Goal: Information Seeking & Learning: Learn about a topic

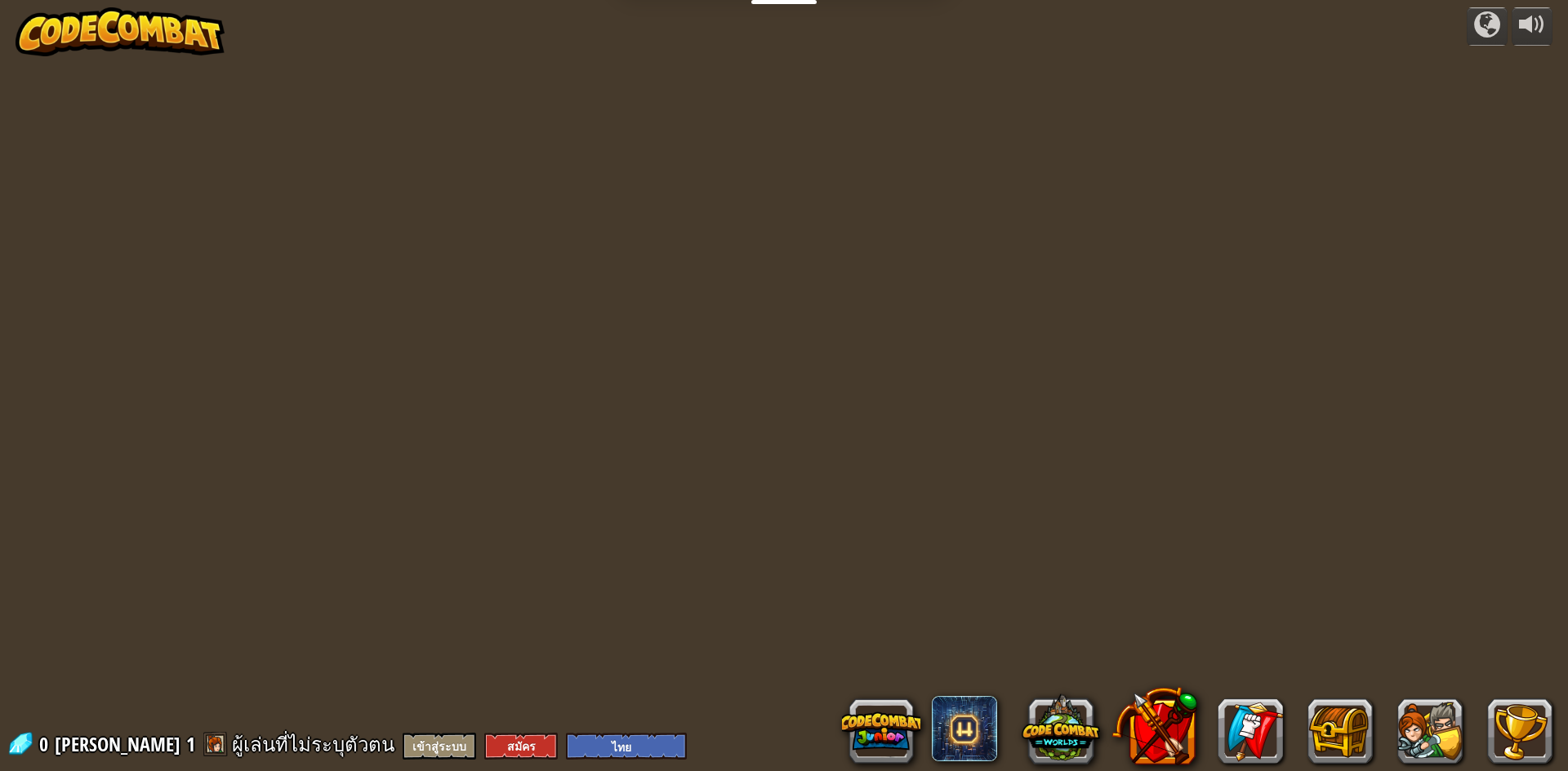
select select "th"
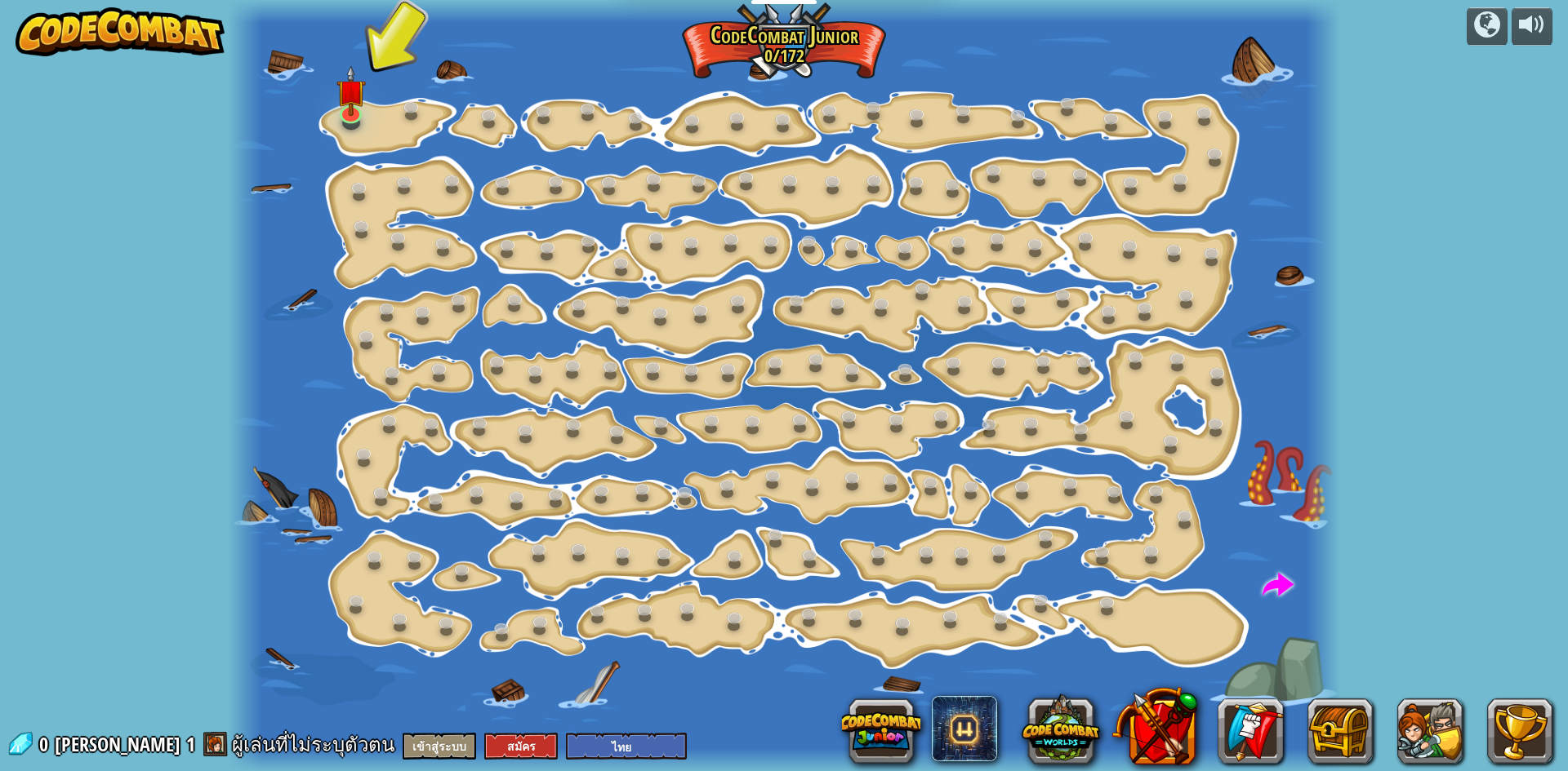
drag, startPoint x: 332, startPoint y: 87, endPoint x: 329, endPoint y: 105, distance: 18.2
click at [329, 103] on div at bounding box center [784, 385] width 1113 height 771
click at [346, 123] on div "เปลี่ยนทีละขั้น (ล็อค) เปลี่ยนค่า argument ของขั้นตอน ไปอย่าง[PERSON_NAME] (ล็อ…" at bounding box center [784, 385] width 1113 height 771
click at [347, 123] on div "เปลี่ยนทีละขั้น (ล็อค) เปลี่ยนค่า argument ของขั้นตอน ไปอย่าง[PERSON_NAME] (ล็อ…" at bounding box center [784, 385] width 1113 height 771
click at [354, 111] on img at bounding box center [351, 79] width 29 height 67
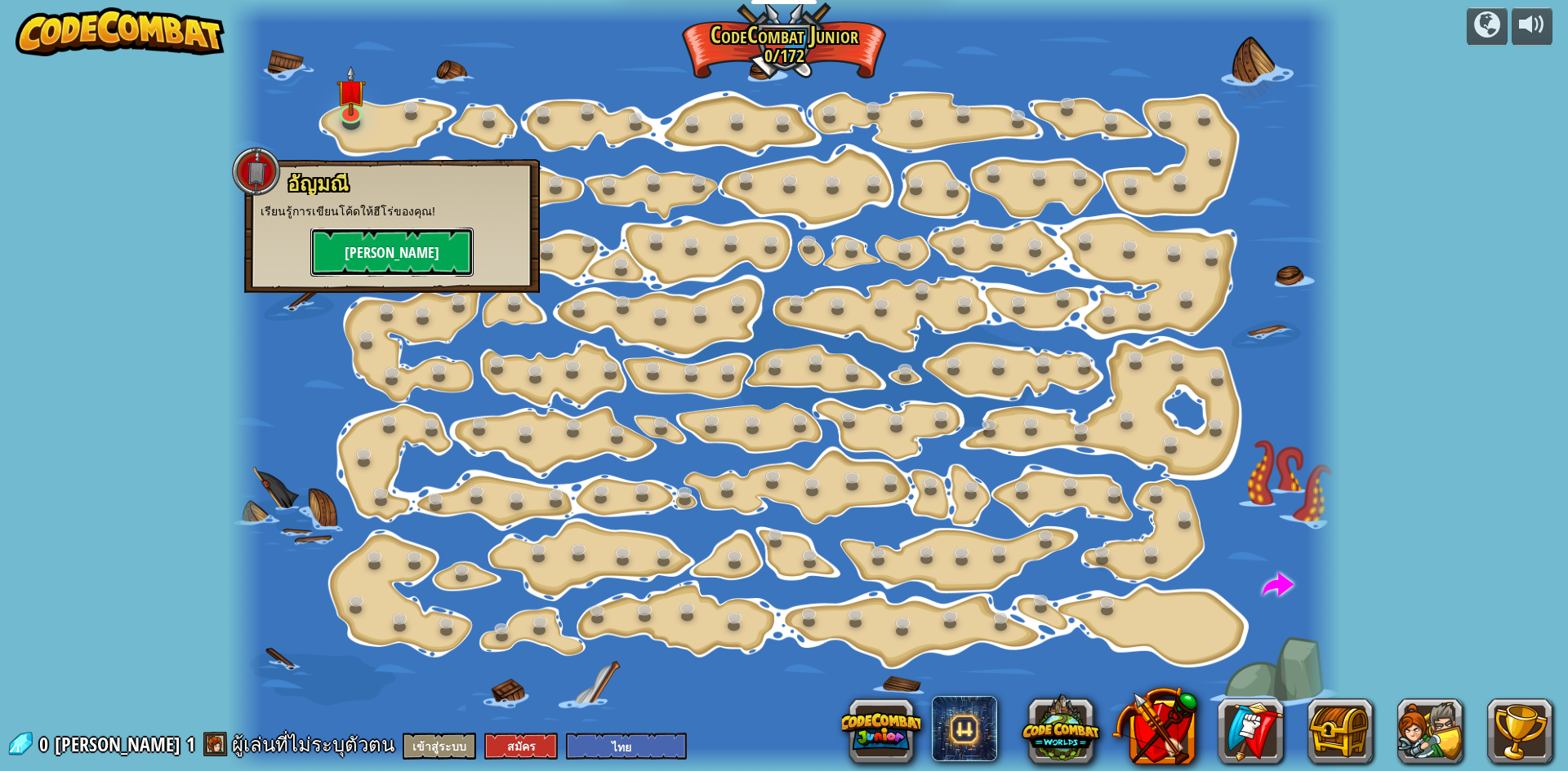
click at [396, 253] on button "[PERSON_NAME]" at bounding box center [391, 252] width 163 height 49
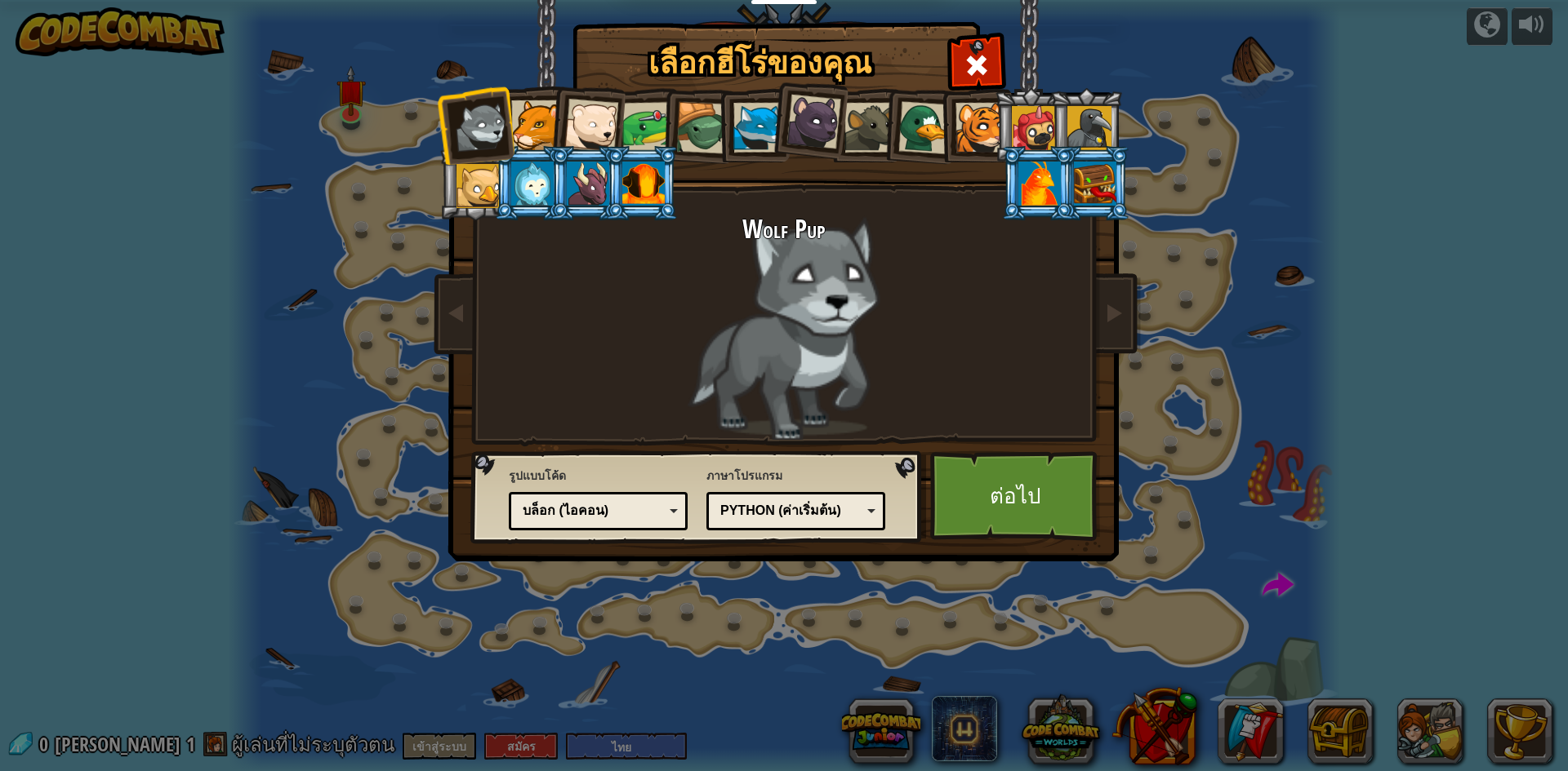
click at [968, 131] on div at bounding box center [981, 128] width 50 height 50
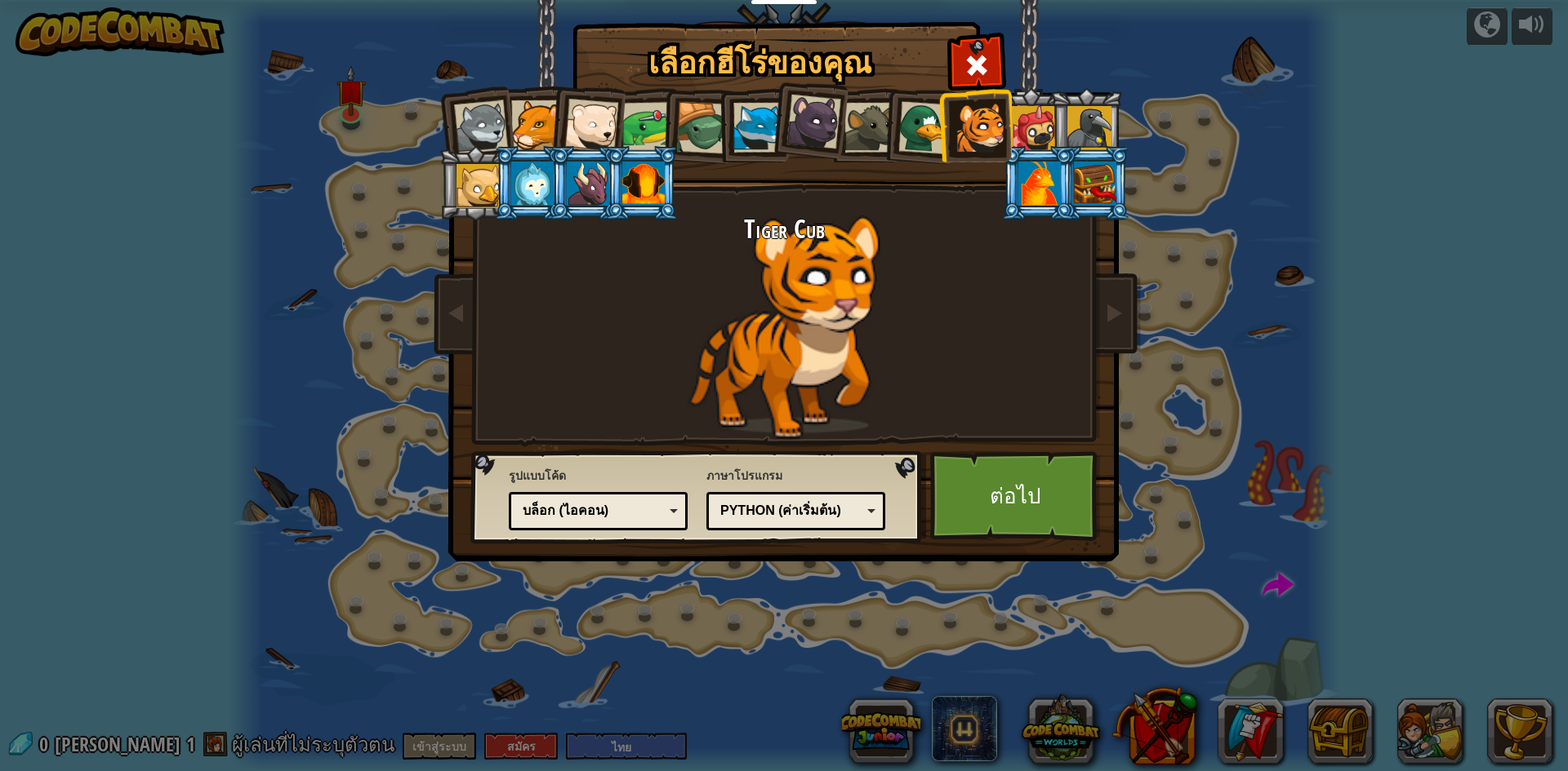
click at [1025, 181] on div at bounding box center [1039, 183] width 42 height 44
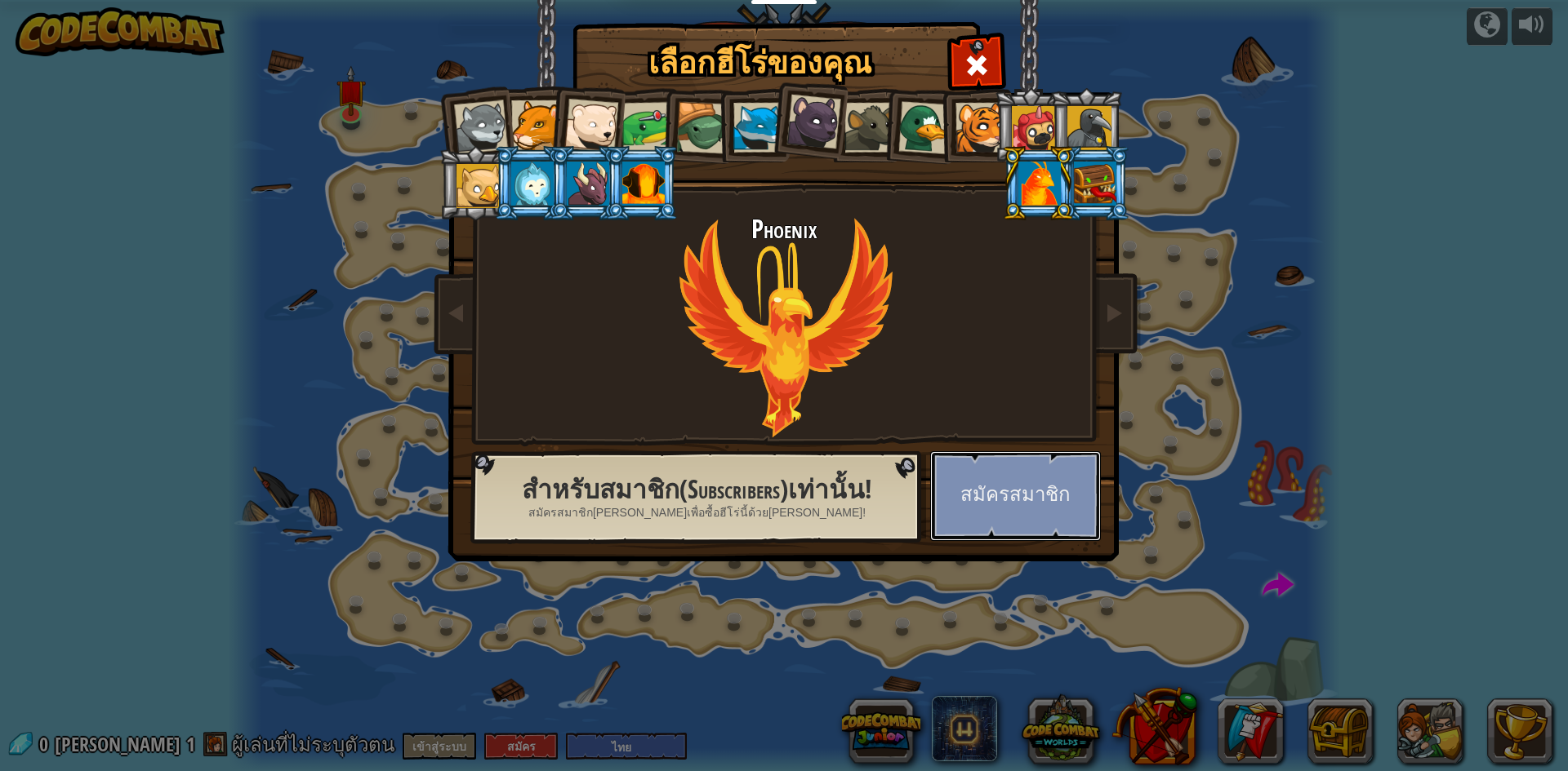
click at [1042, 528] on button "สมัครสมาชิก" at bounding box center [1016, 496] width 171 height 90
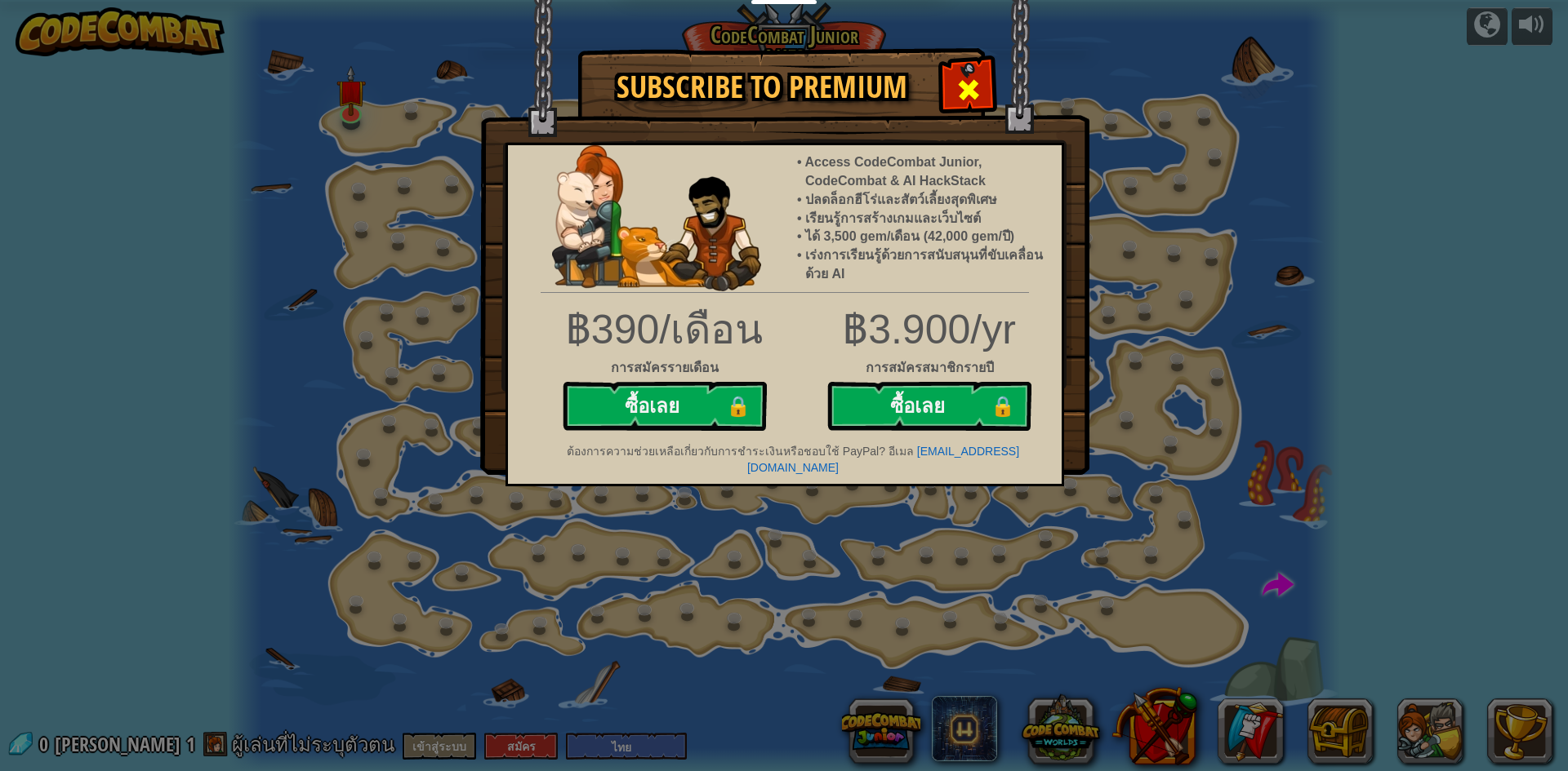
click at [951, 73] on div at bounding box center [968, 88] width 52 height 52
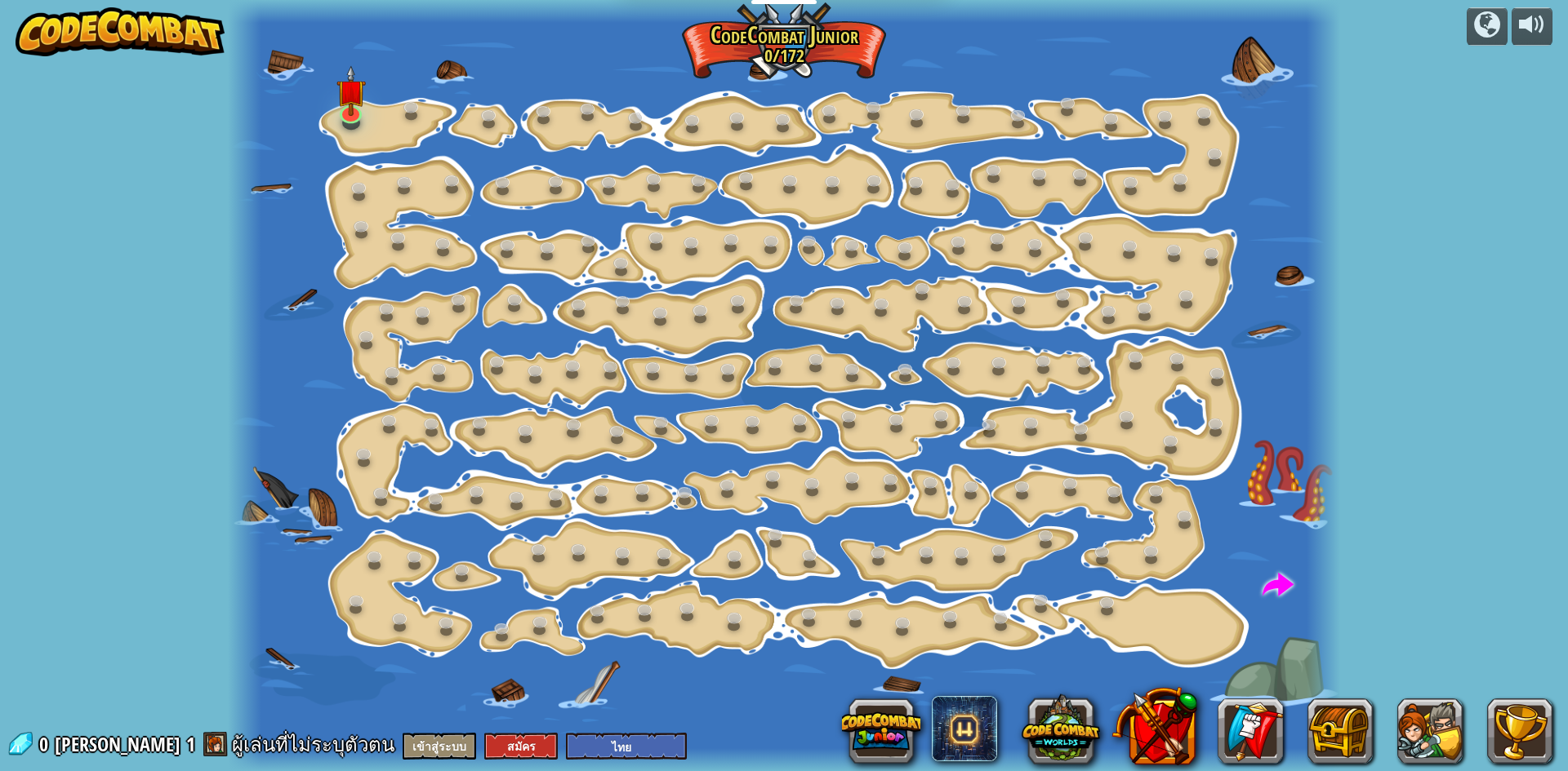
click at [368, 121] on div at bounding box center [784, 385] width 1113 height 771
click at [367, 99] on div at bounding box center [784, 385] width 1113 height 771
click at [349, 104] on img at bounding box center [351, 79] width 29 height 67
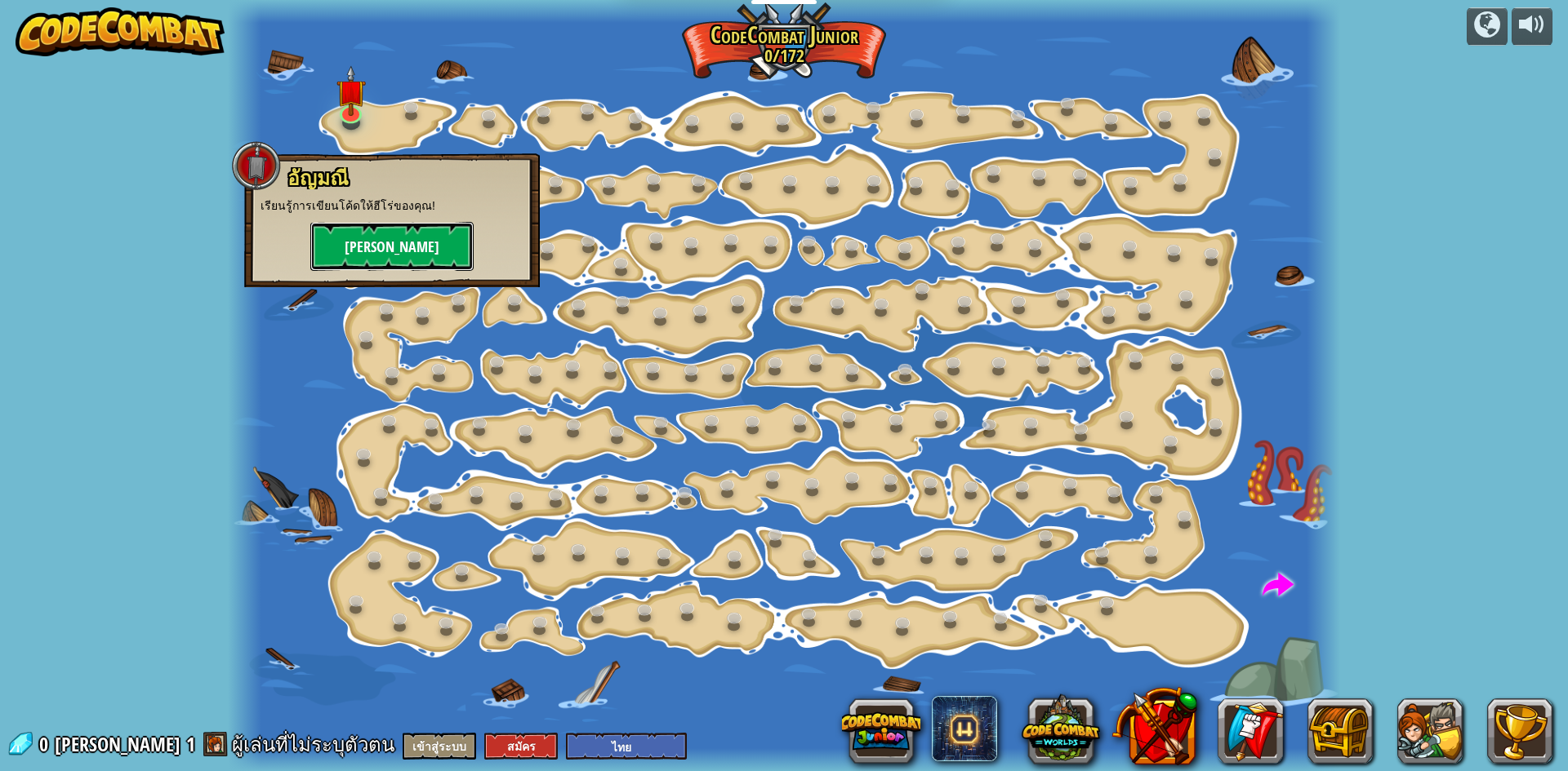
click at [359, 264] on button "[PERSON_NAME]" at bounding box center [391, 246] width 163 height 49
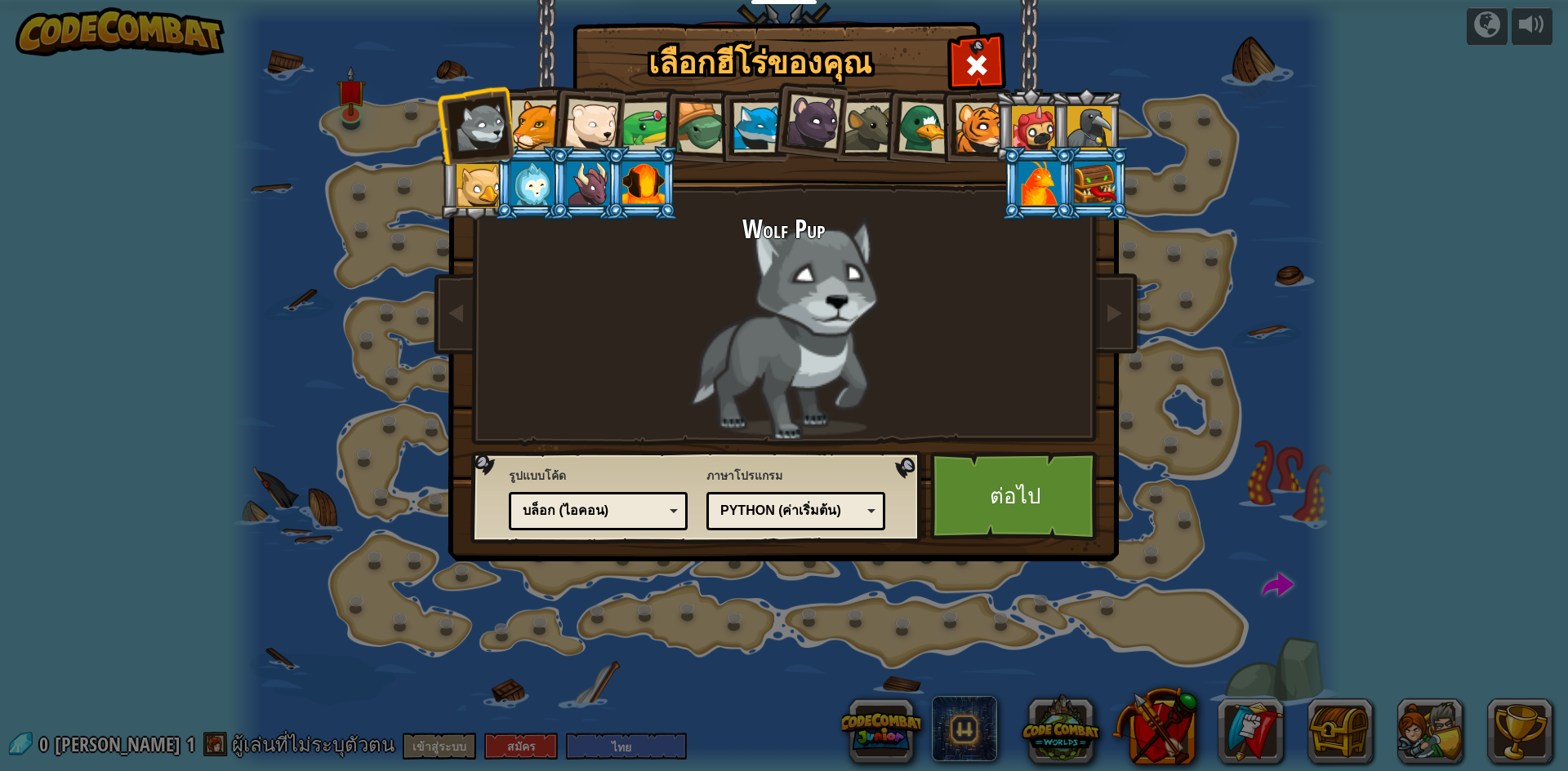
click at [854, 503] on div "Python (ค่าเริ่มต้น)" at bounding box center [791, 511] width 142 height 19
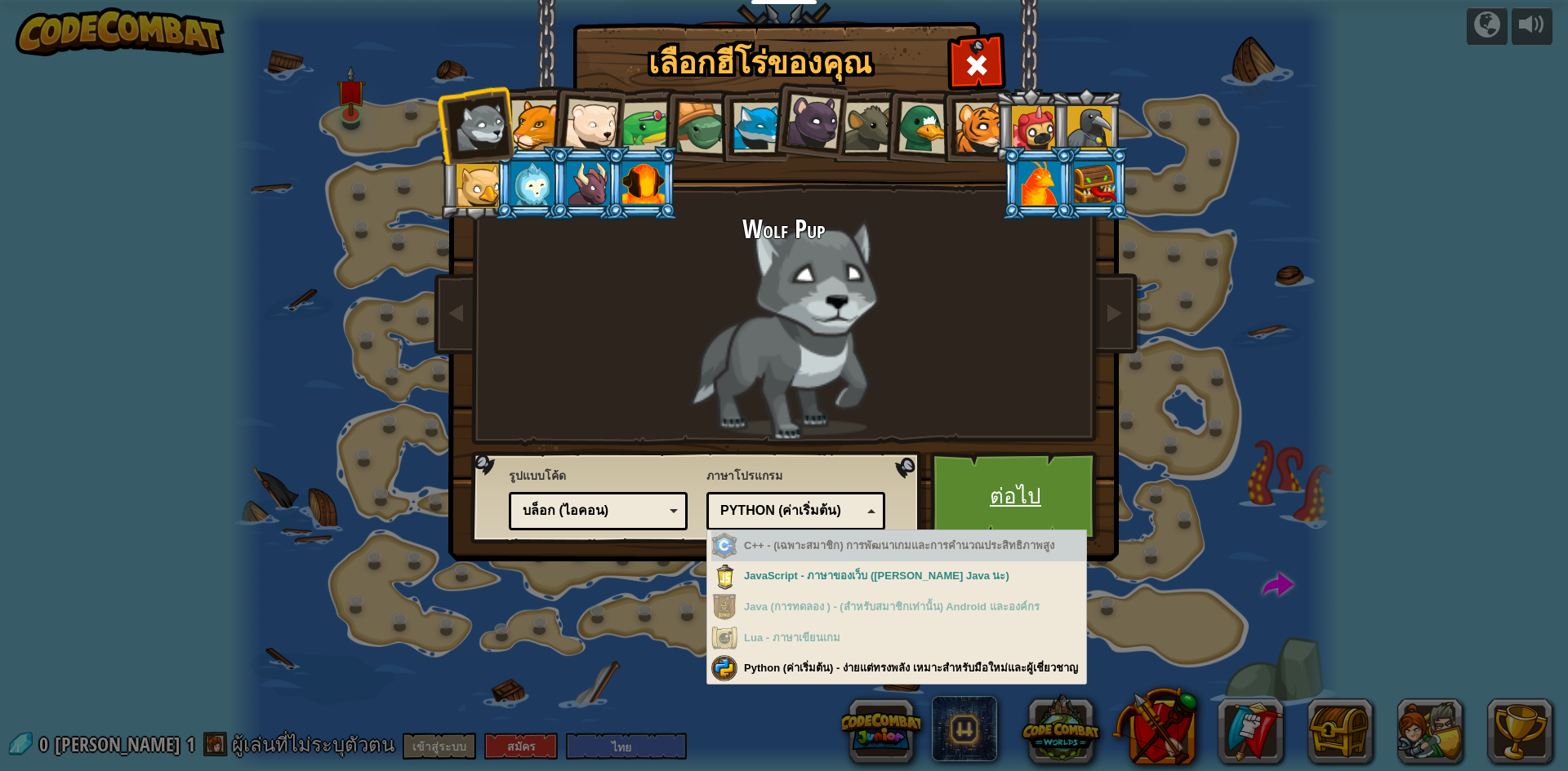
click at [995, 480] on link "ต่อไป" at bounding box center [1016, 496] width 171 height 90
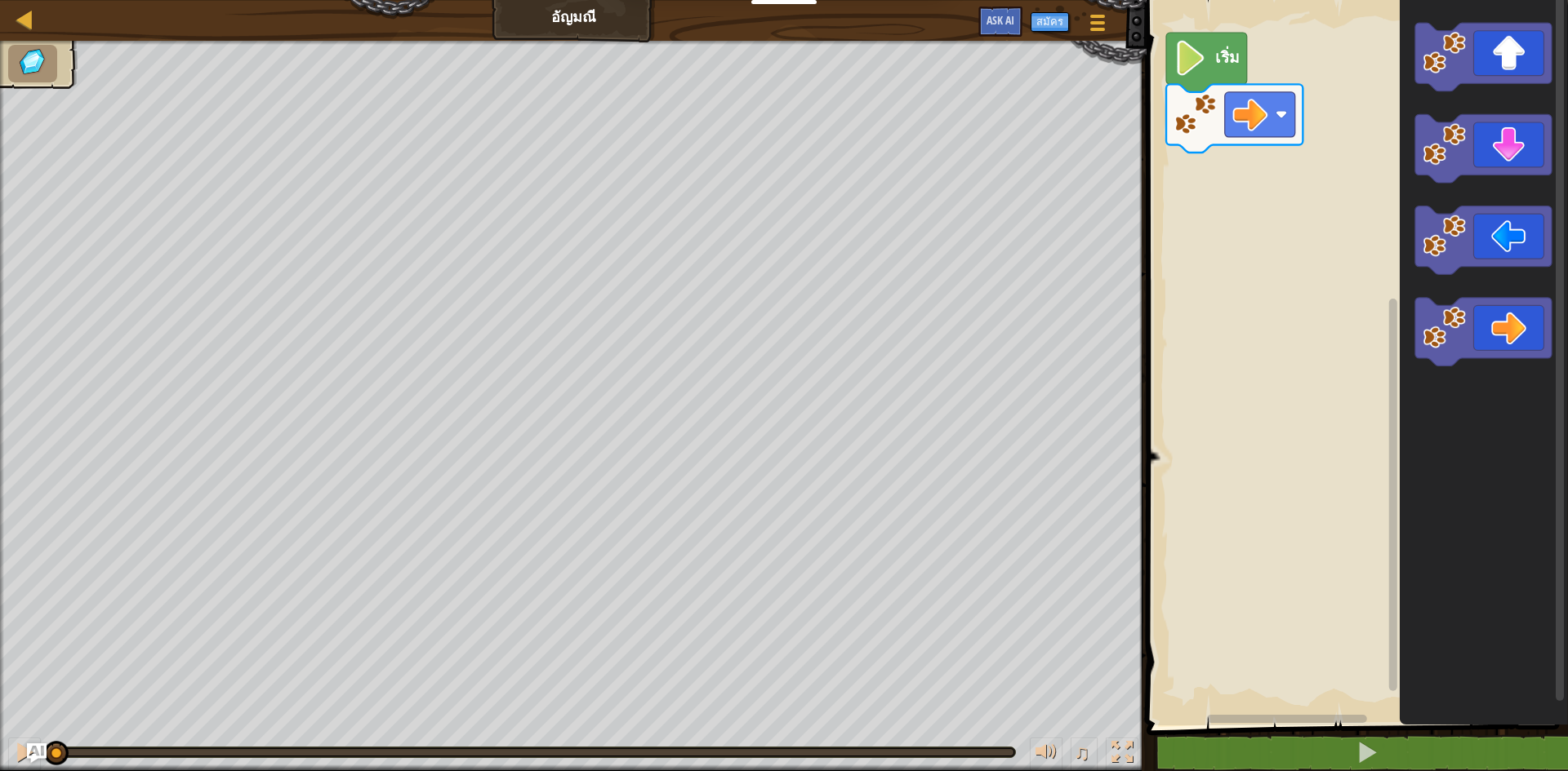
click at [1197, 61] on image "พื้นที่ทำงาน Blockly" at bounding box center [1191, 58] width 34 height 35
click at [1433, 311] on image "พื้นที่ทำงาน Blockly" at bounding box center [1444, 328] width 43 height 43
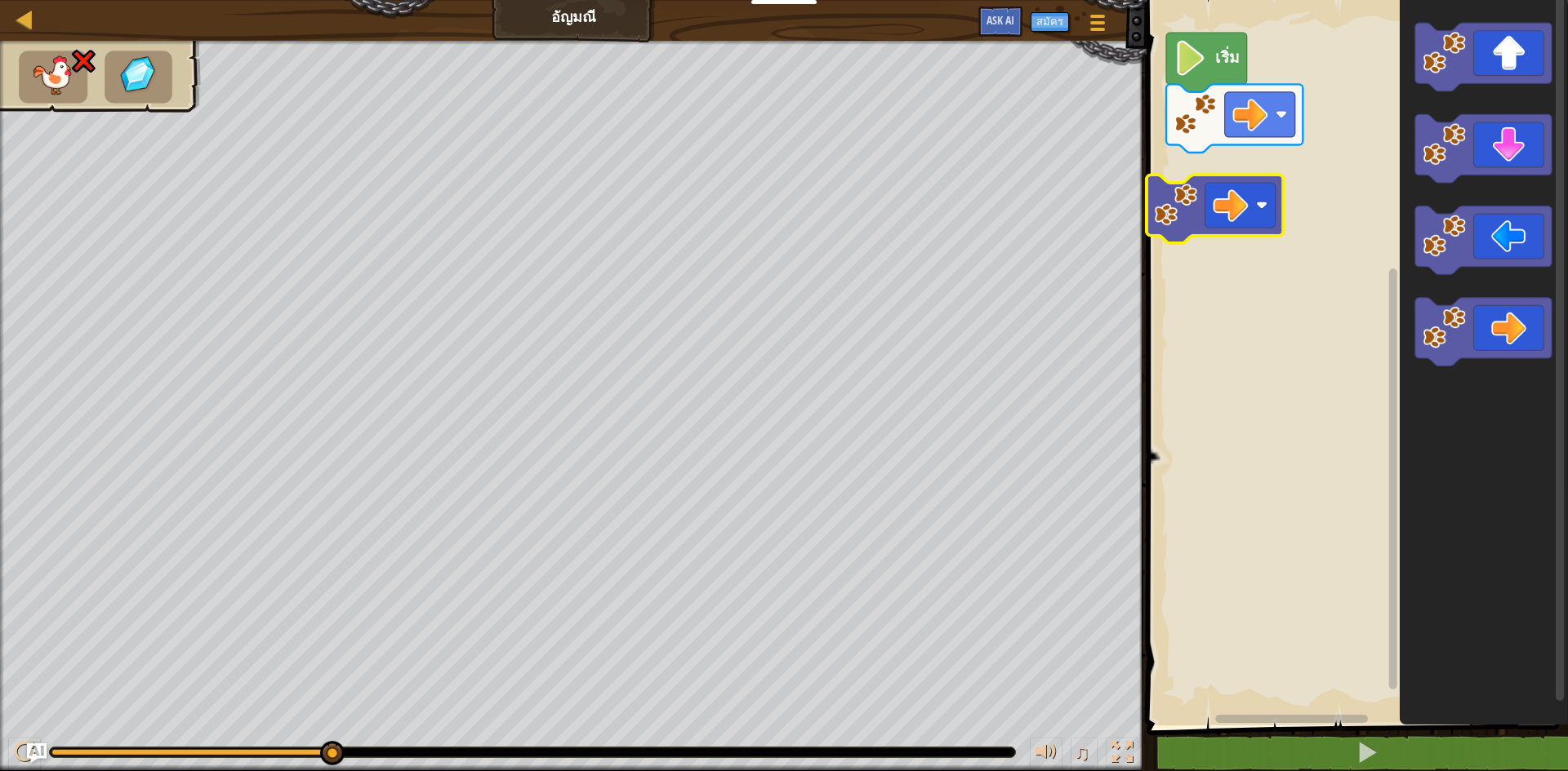
click at [1187, 200] on image "พื้นที่ทำงาน Blockly" at bounding box center [1177, 205] width 43 height 43
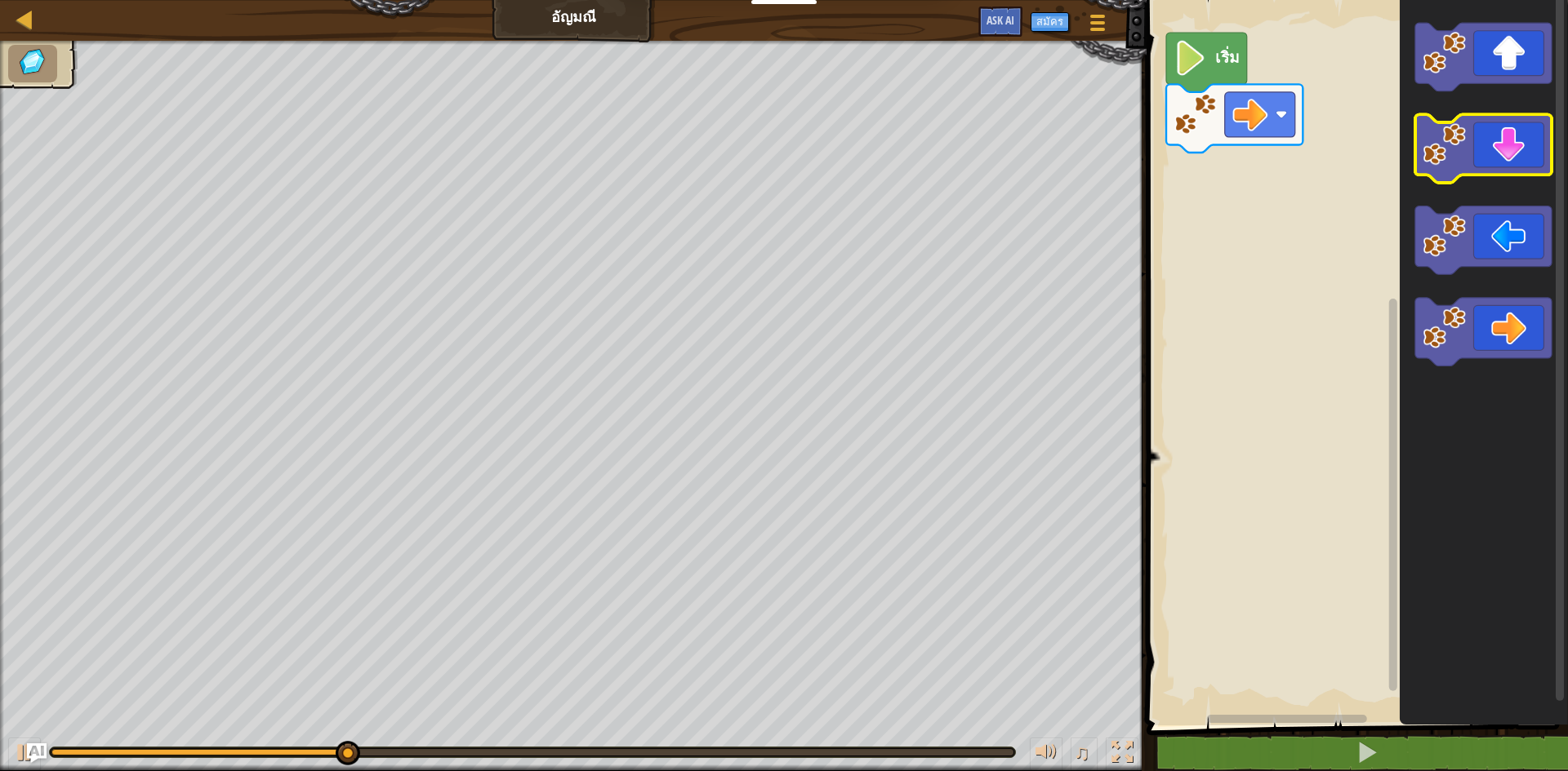
click at [1423, 151] on g "พื้นที่ทำงาน Blockly" at bounding box center [1483, 149] width 136 height 68
click at [1442, 148] on image "พื้นที่ทำงาน Blockly" at bounding box center [1444, 145] width 43 height 43
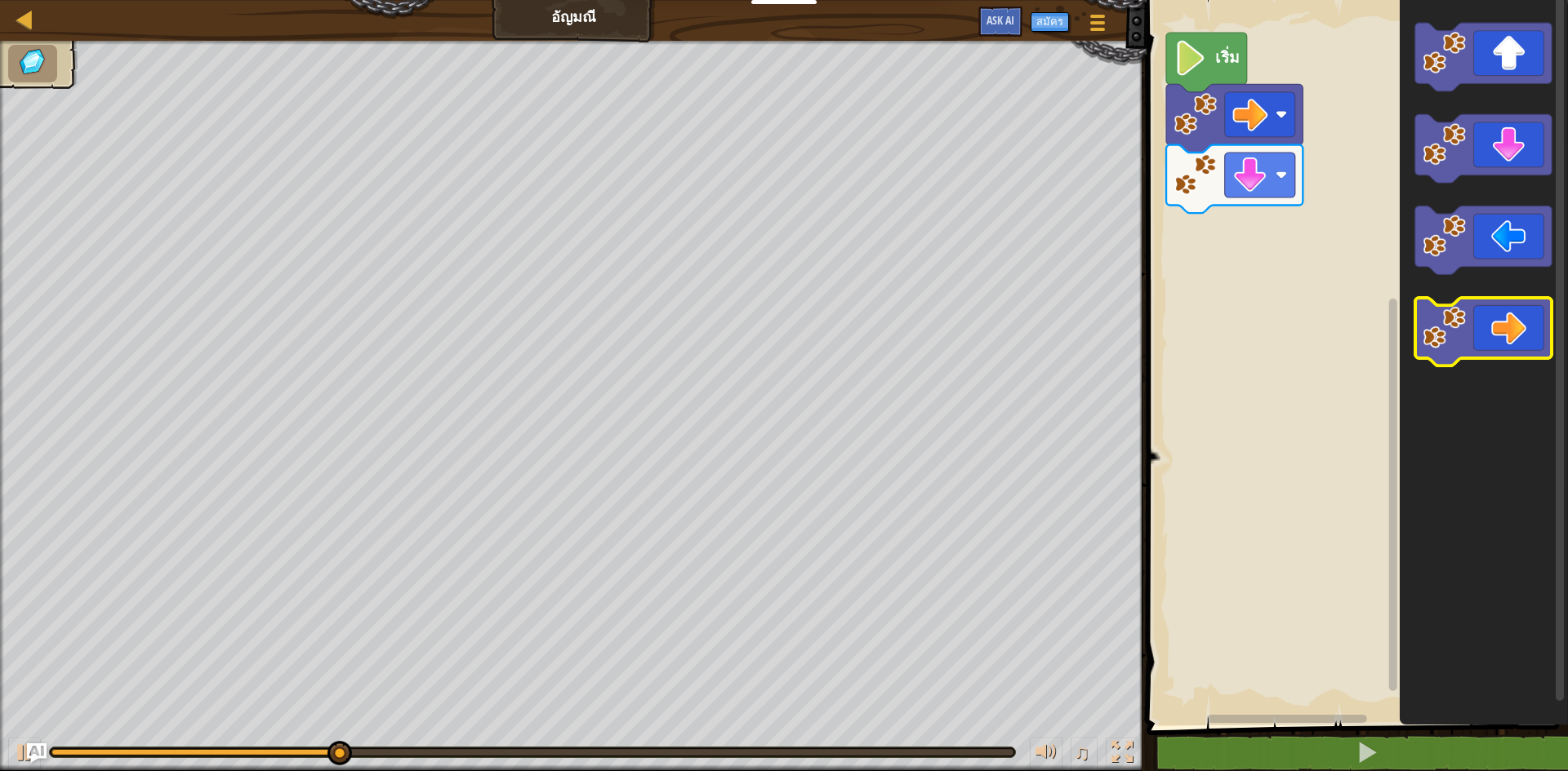
click at [1484, 307] on icon "พื้นที่ทำงาน Blockly" at bounding box center [1483, 332] width 136 height 68
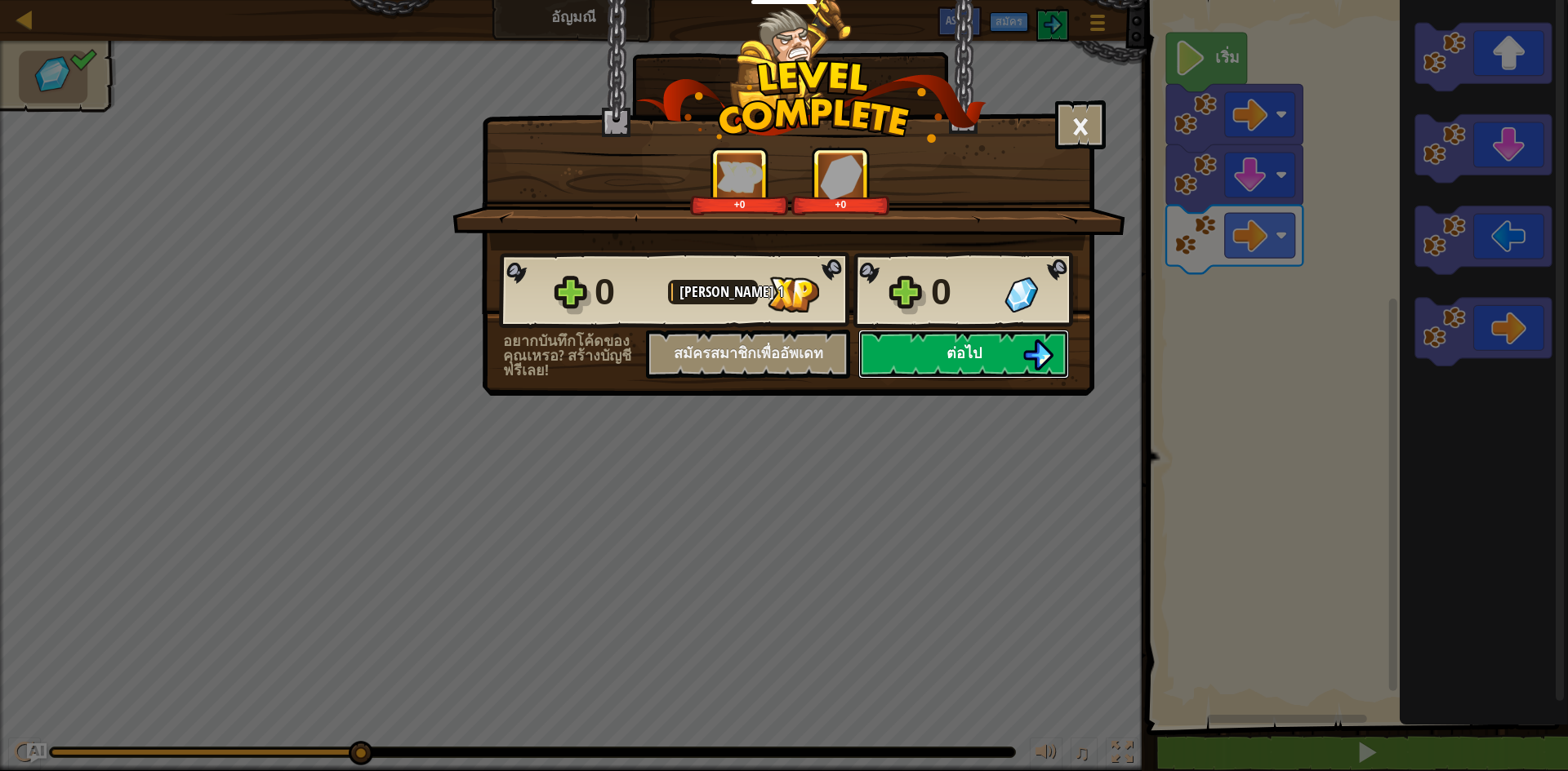
click at [919, 355] on button "ต่อไป" at bounding box center [964, 354] width 211 height 49
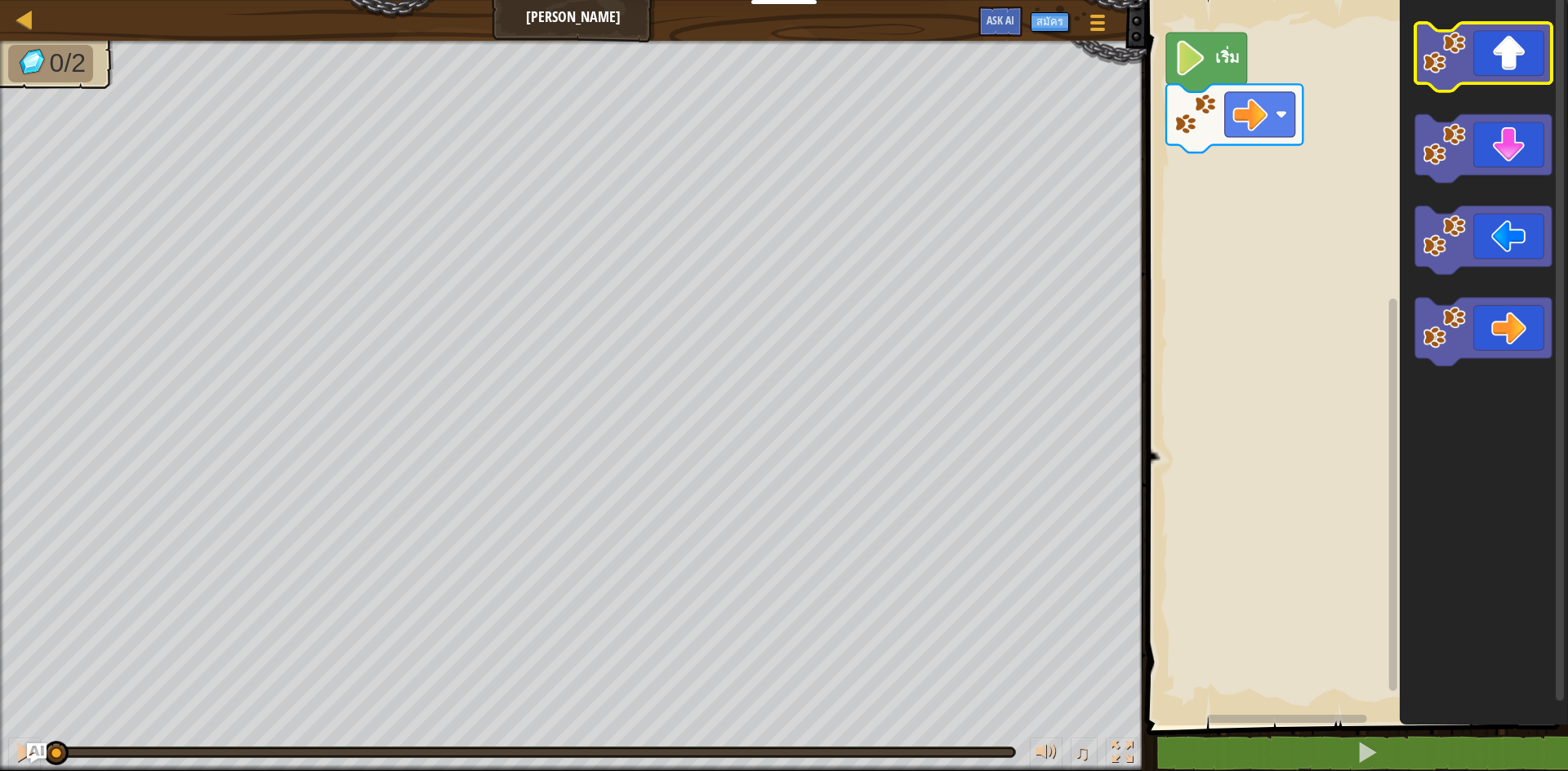
click at [1435, 79] on icon "พื้นที่ทำงาน Blockly" at bounding box center [1483, 56] width 136 height 68
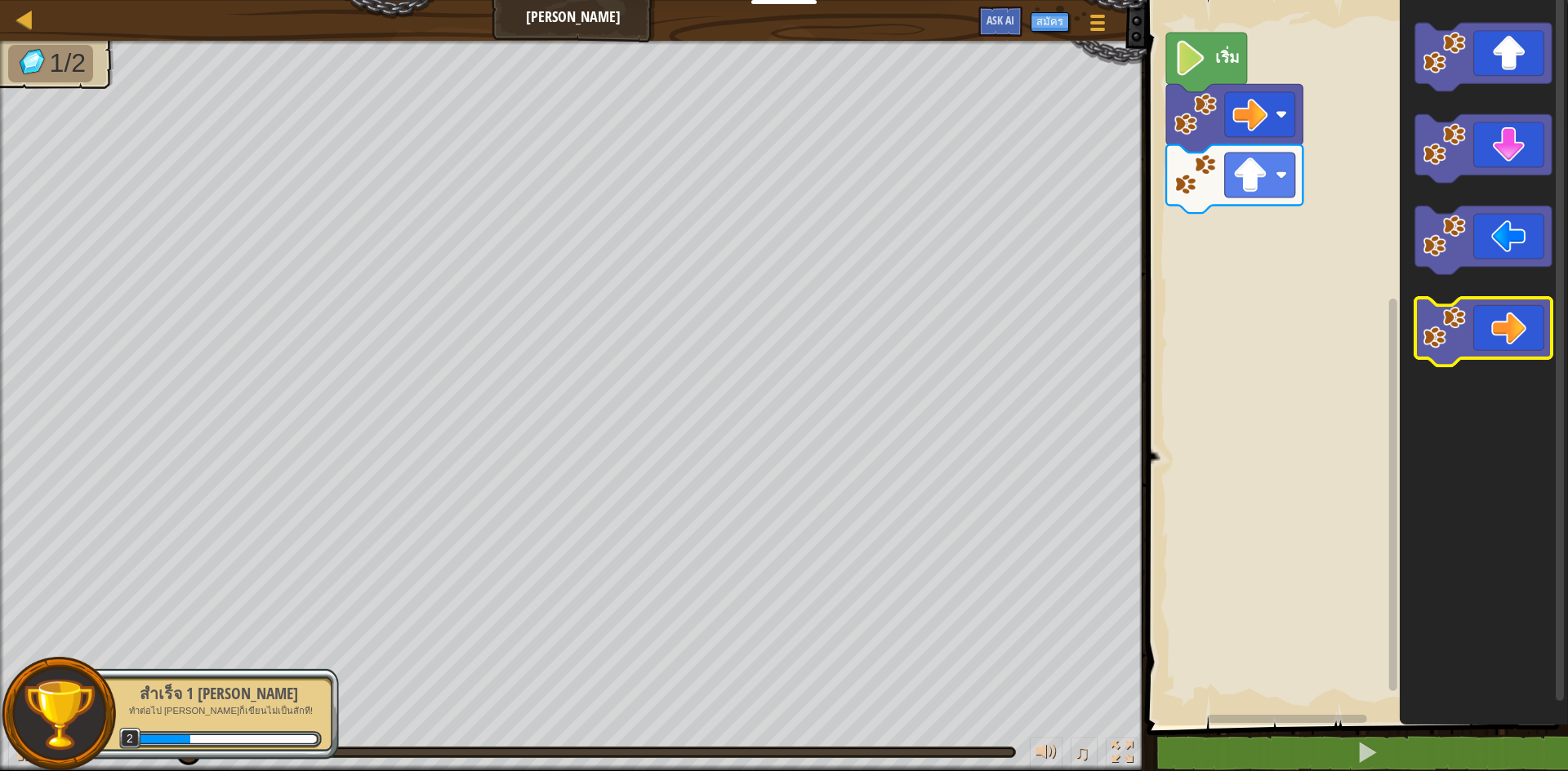
click at [1472, 319] on icon "พื้นที่ทำงาน Blockly" at bounding box center [1483, 332] width 136 height 68
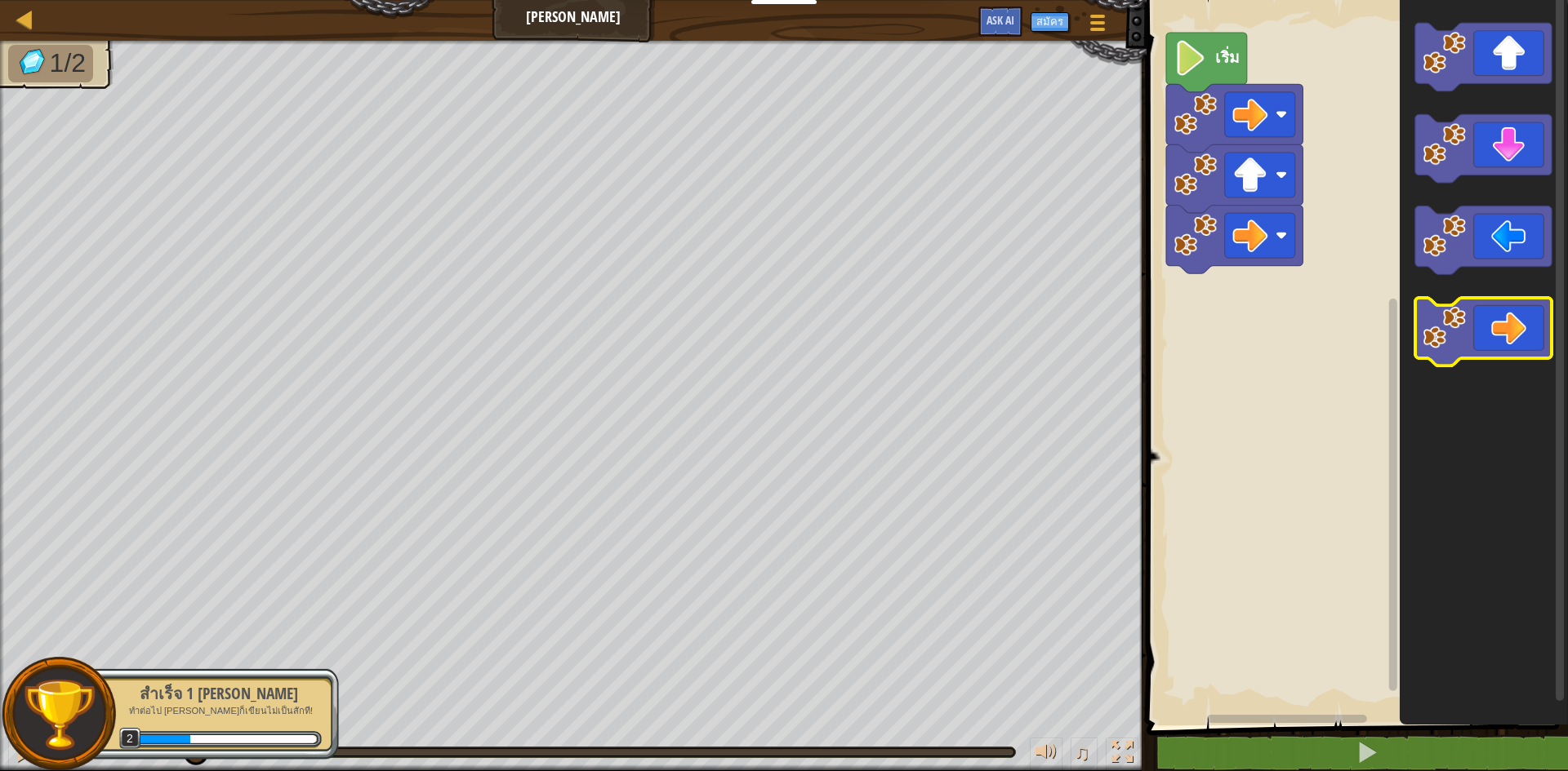
click at [1472, 319] on icon "พื้นที่ทำงาน Blockly" at bounding box center [1483, 332] width 136 height 68
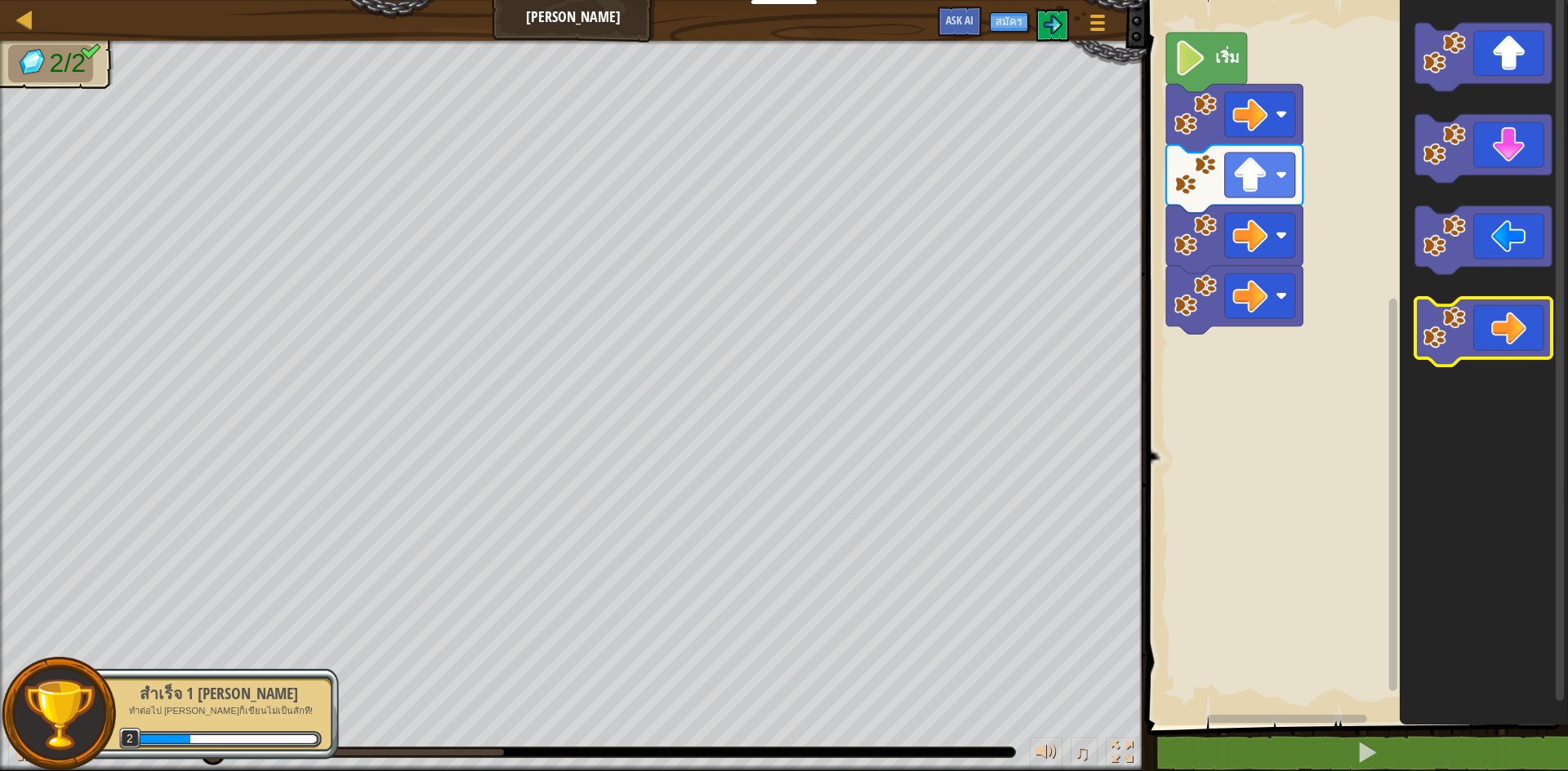
click at [1472, 319] on icon "พื้นที่ทำงาน Blockly" at bounding box center [1483, 332] width 136 height 68
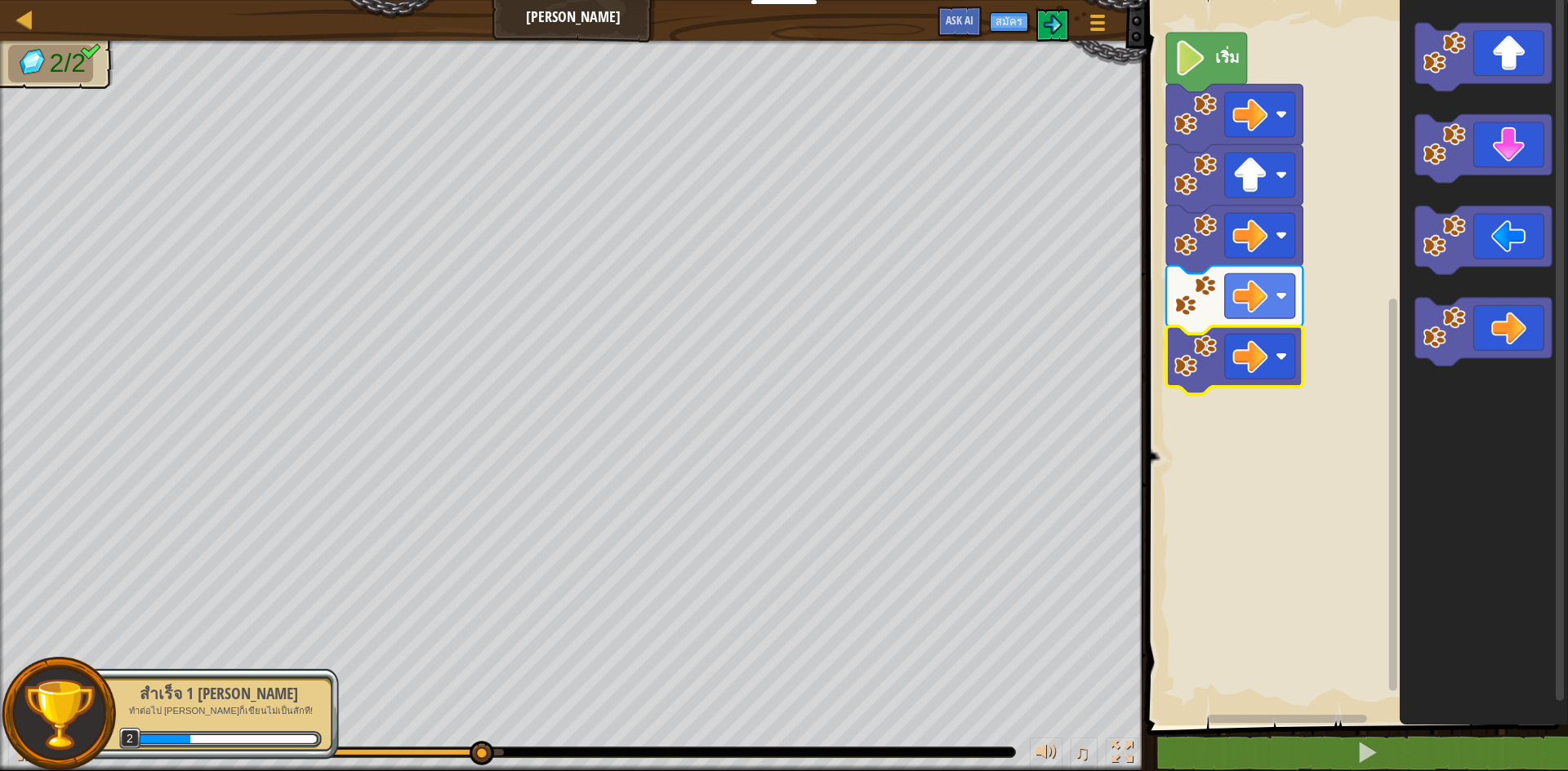
click at [1204, 366] on image "พื้นที่ทำงาน Blockly" at bounding box center [1197, 357] width 43 height 43
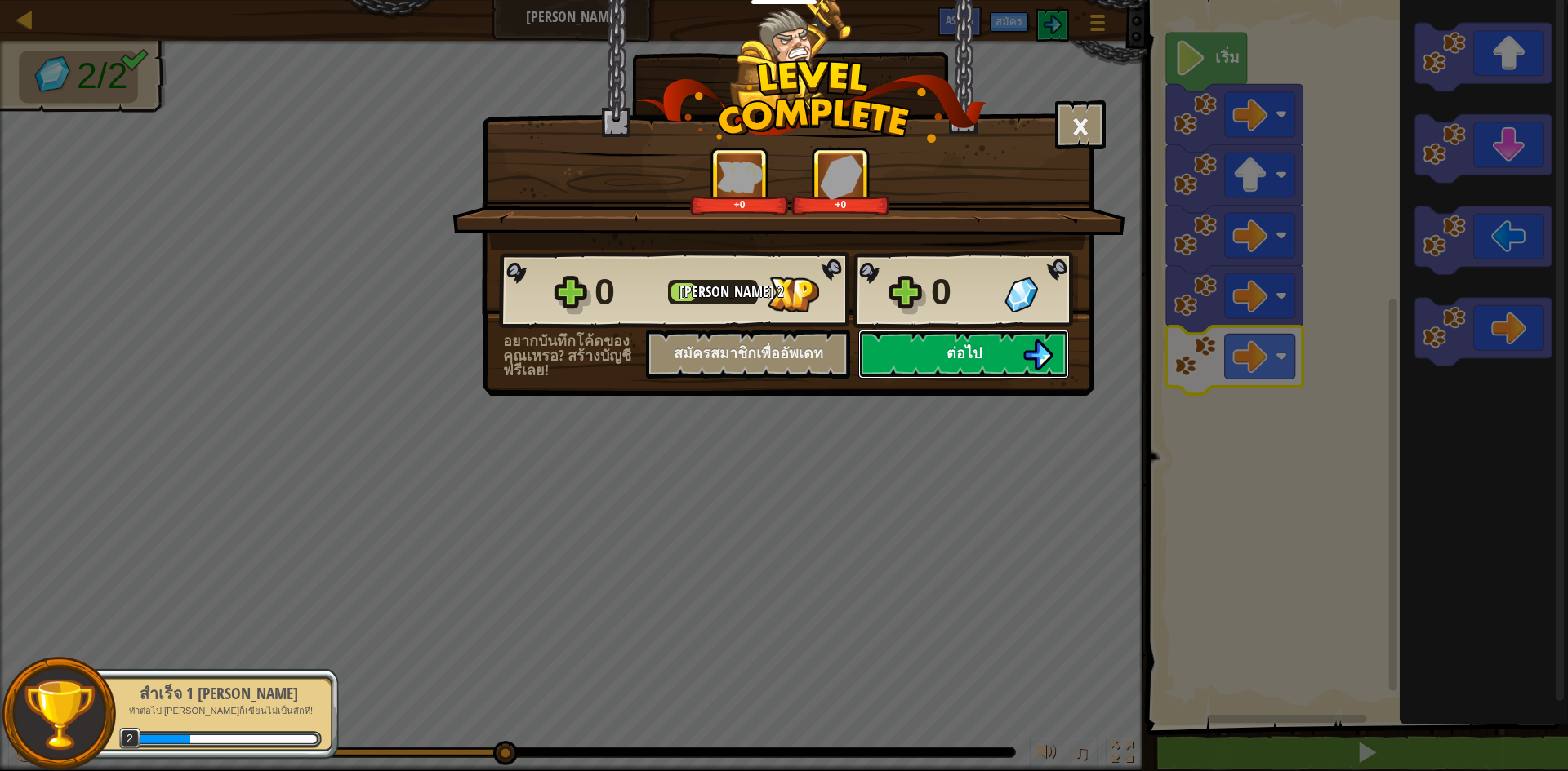
click at [955, 343] on span "ต่อไป" at bounding box center [964, 353] width 35 height 21
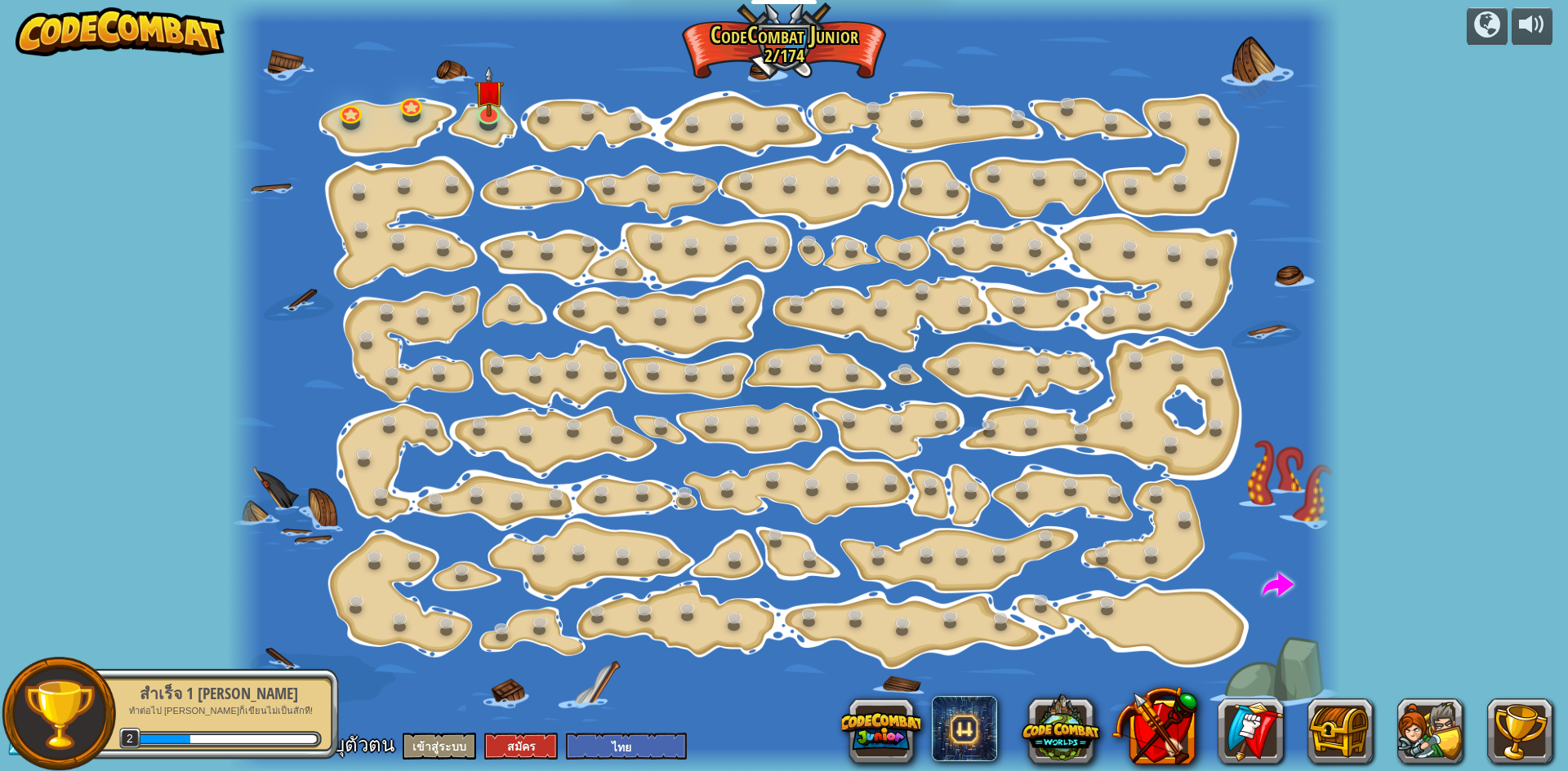
select select "th"
click at [479, 104] on img at bounding box center [488, 79] width 29 height 67
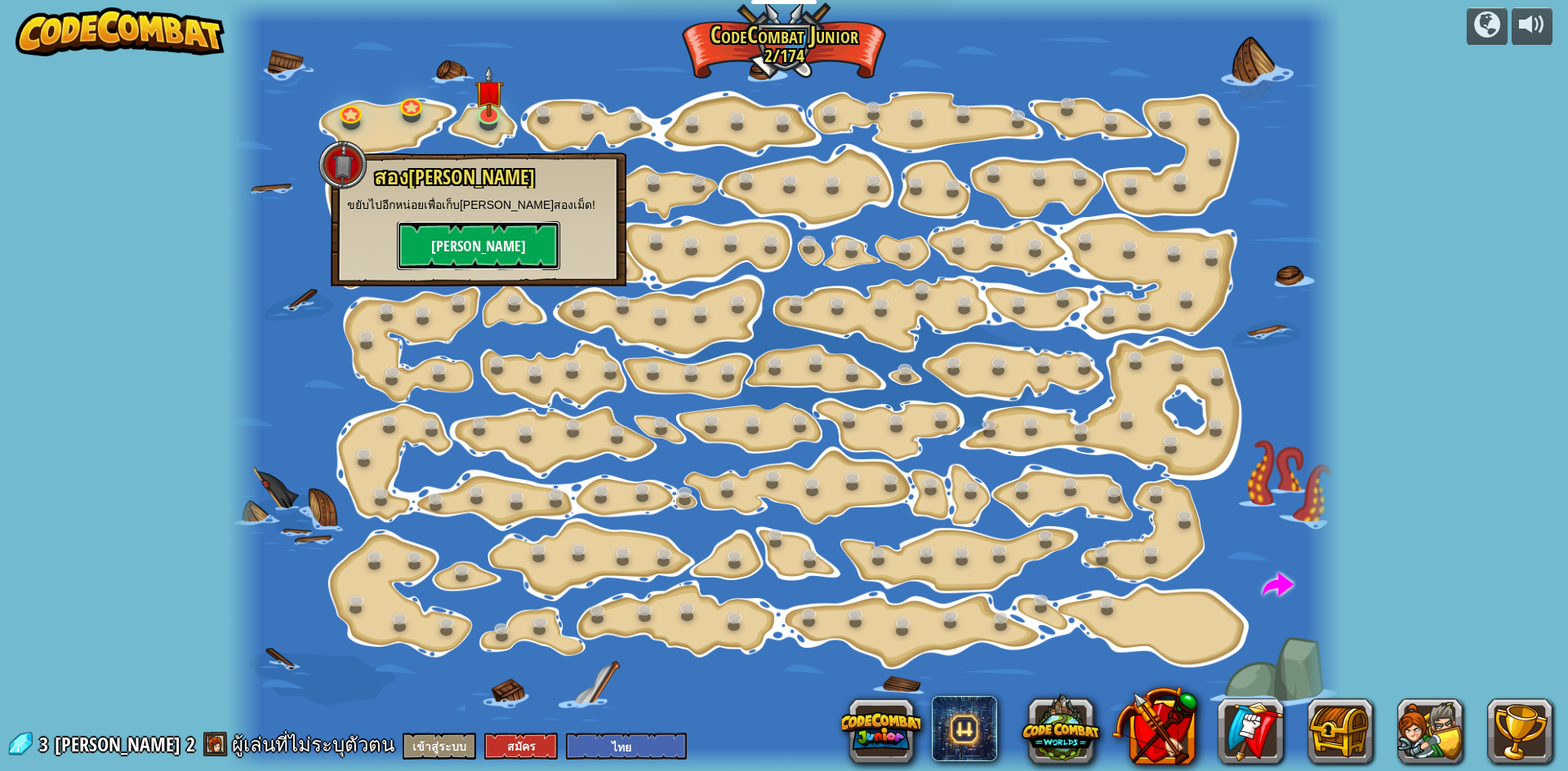
click at [451, 240] on button "[PERSON_NAME]" at bounding box center [478, 245] width 163 height 49
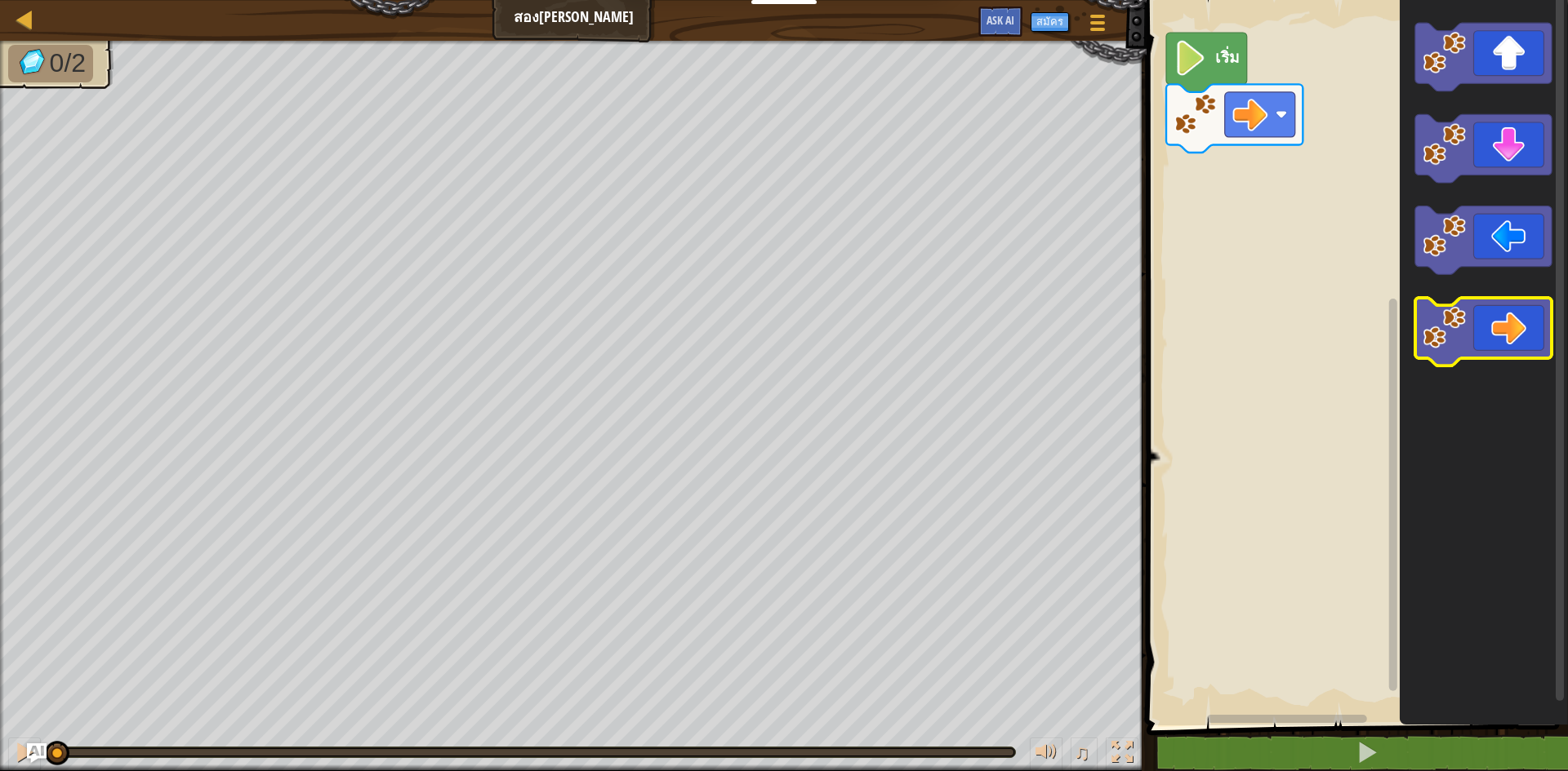
click at [1459, 348] on image "พื้นที่ทำงาน Blockly" at bounding box center [1444, 328] width 43 height 43
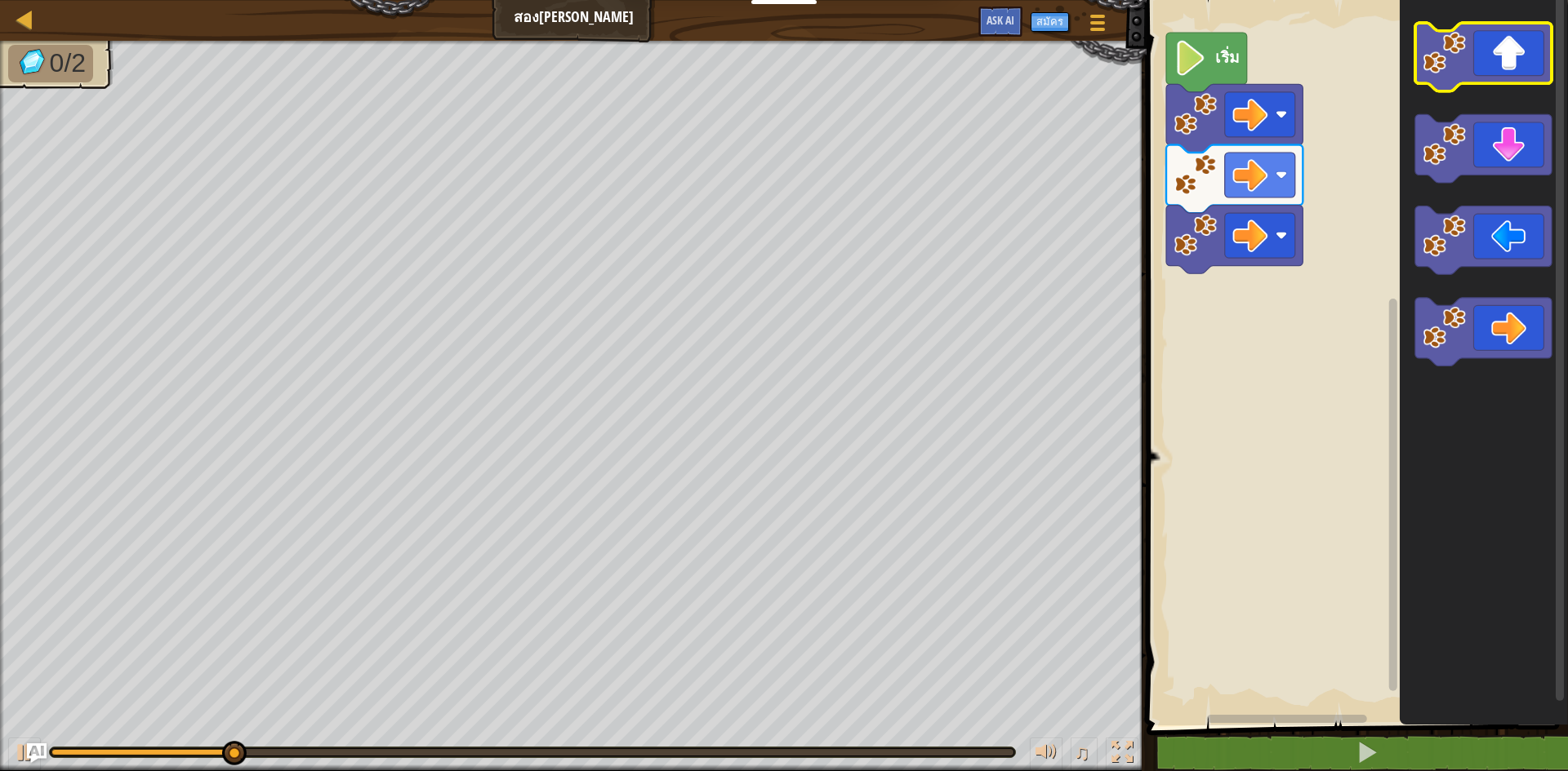
click at [1452, 72] on image "พื้นที่ทำงาน Blockly" at bounding box center [1444, 53] width 43 height 43
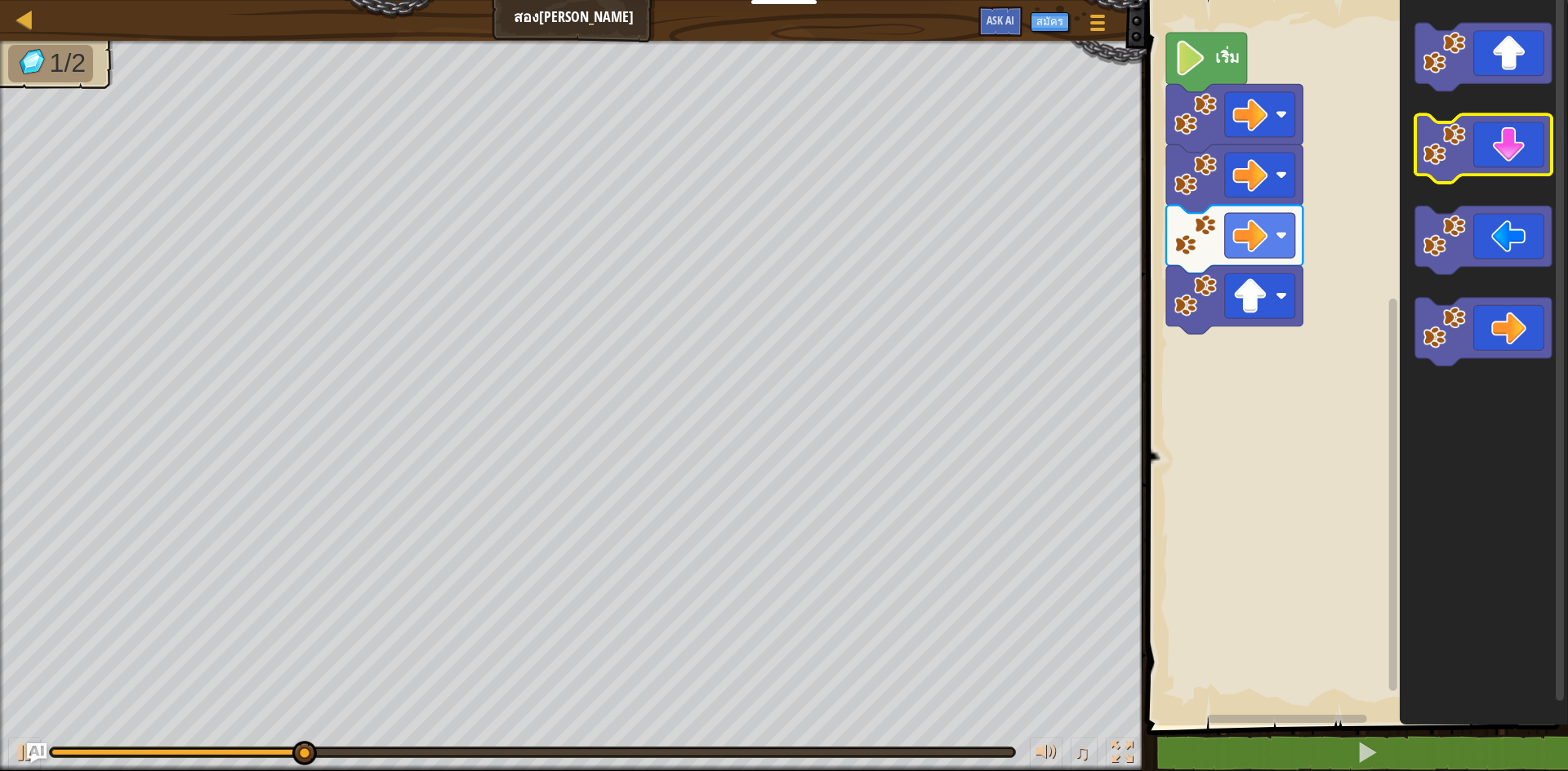
click at [1450, 155] on image "พื้นที่ทำงาน Blockly" at bounding box center [1444, 145] width 43 height 43
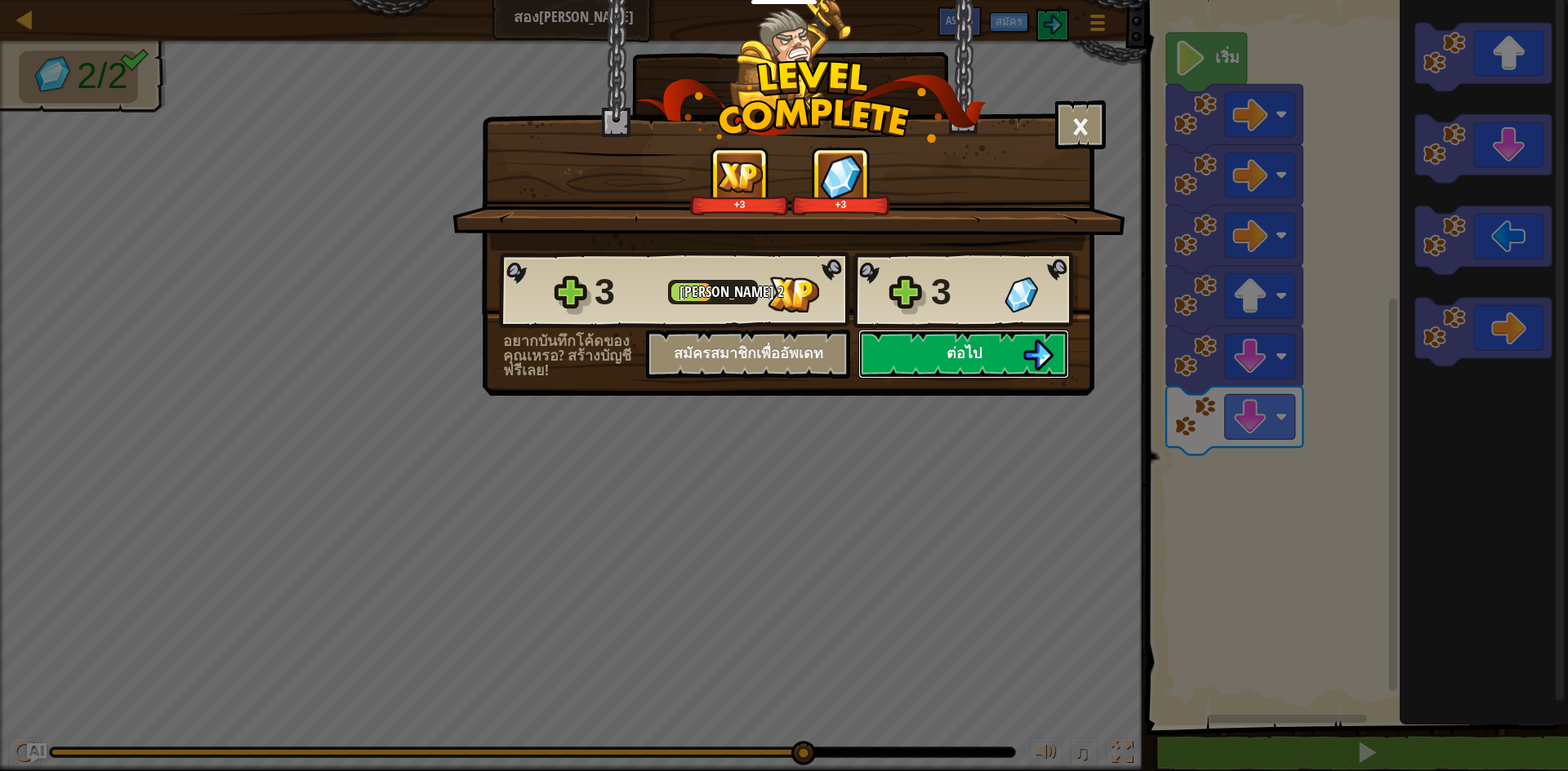
click at [920, 360] on button "ต่อไป" at bounding box center [964, 354] width 211 height 49
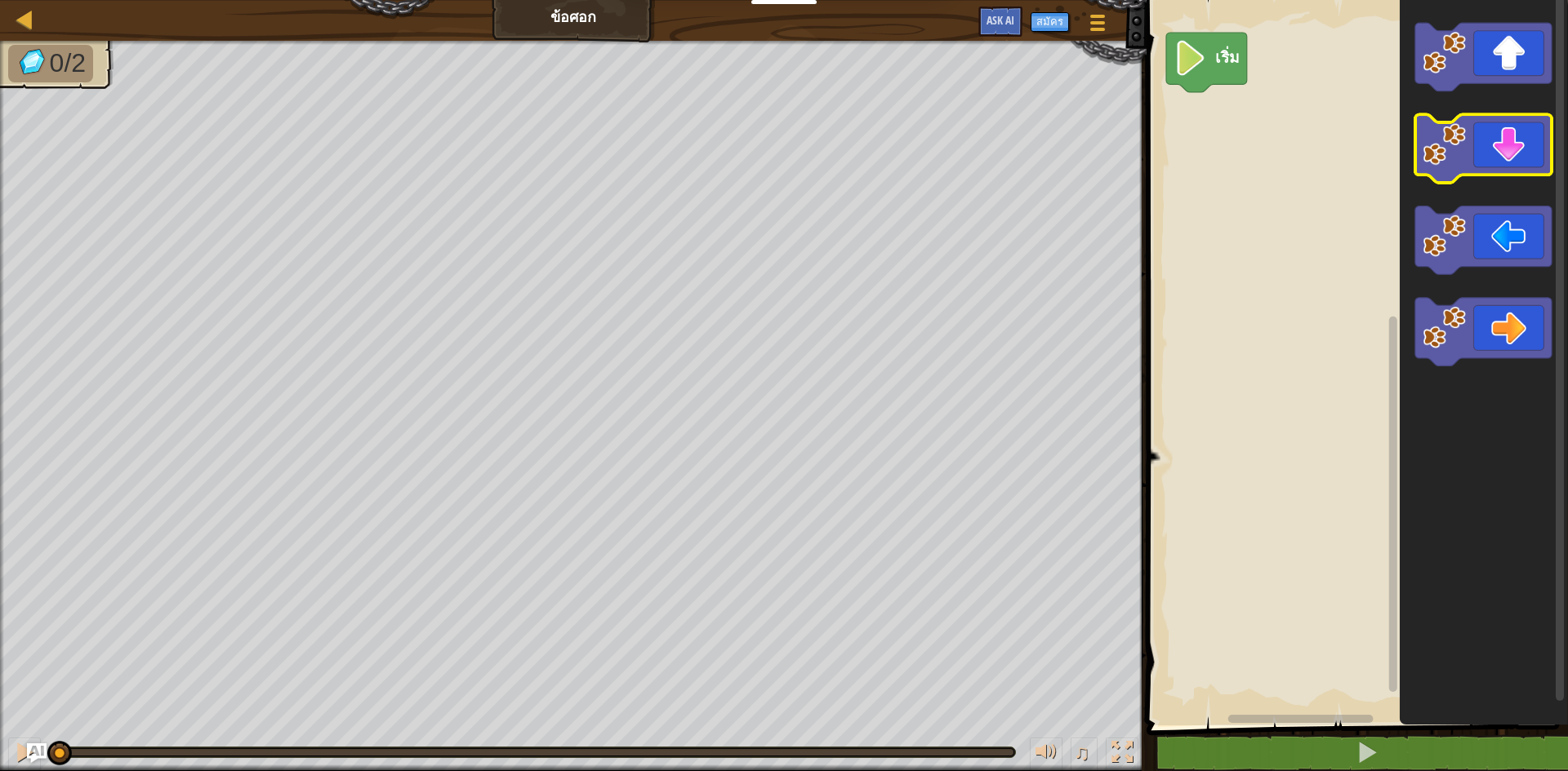
click at [1443, 154] on image "พื้นที่ทำงาน Blockly" at bounding box center [1444, 145] width 43 height 43
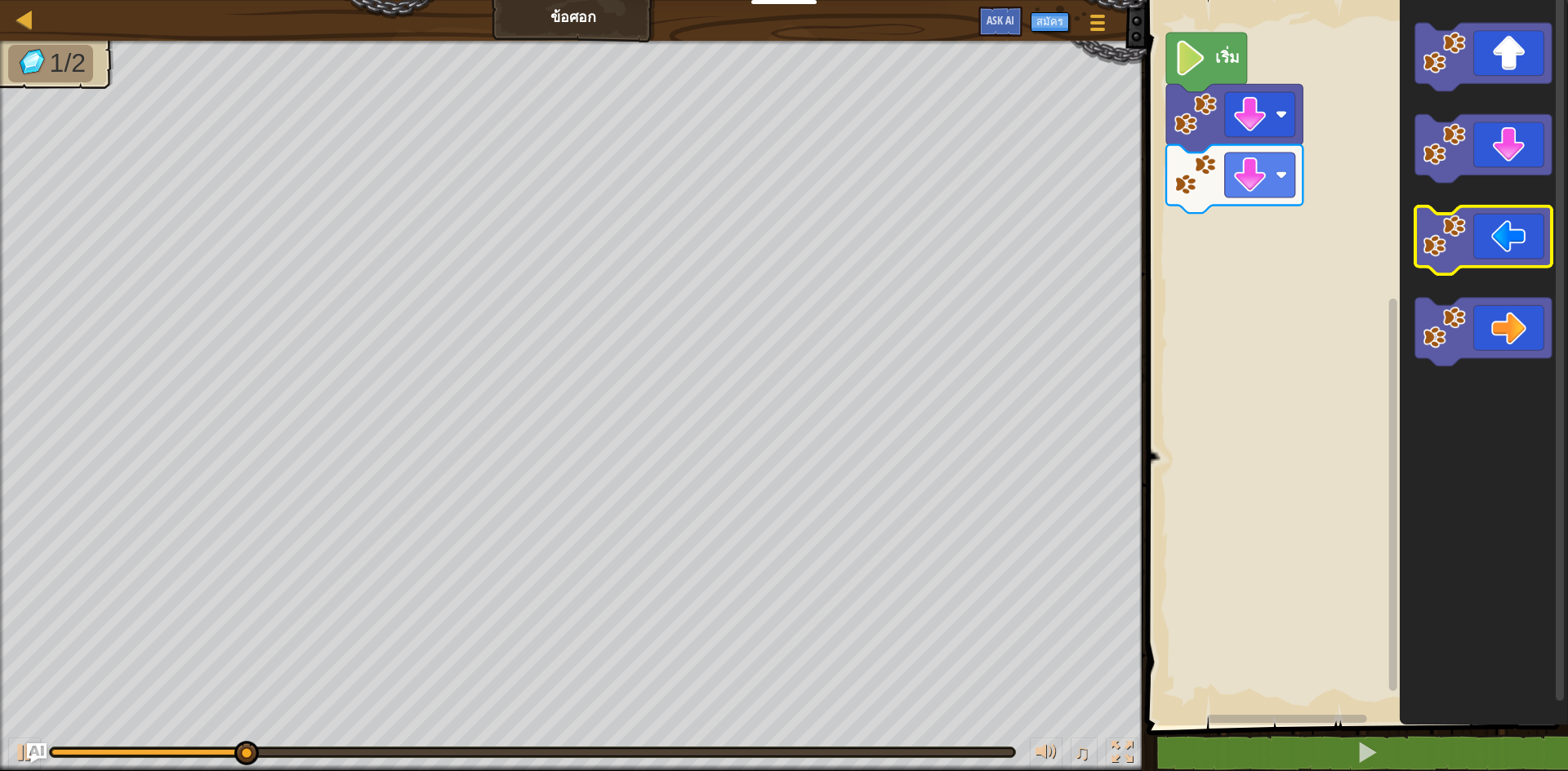
click at [1480, 264] on icon "พื้นที่ทำงาน Blockly" at bounding box center [1483, 240] width 136 height 68
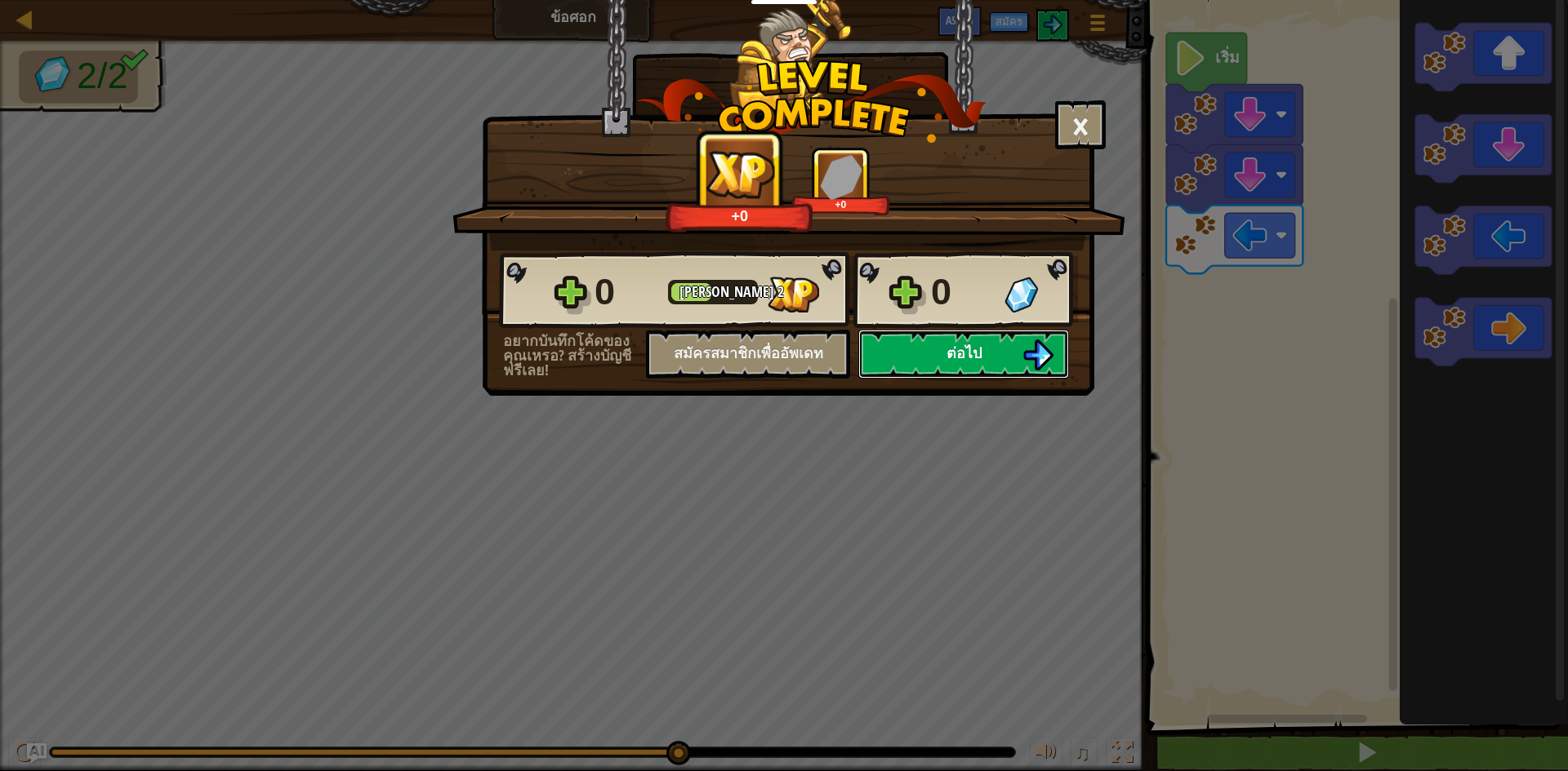
click at [1002, 344] on button "ต่อไป" at bounding box center [964, 354] width 211 height 49
